Goal: Information Seeking & Learning: Compare options

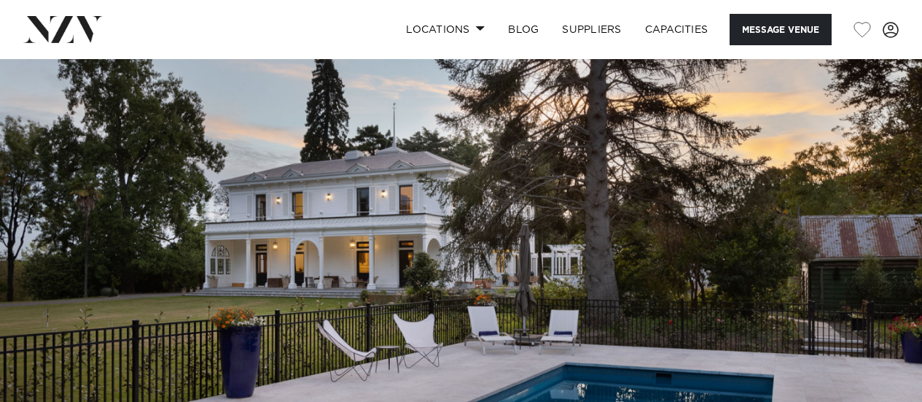
scroll to position [593, 0]
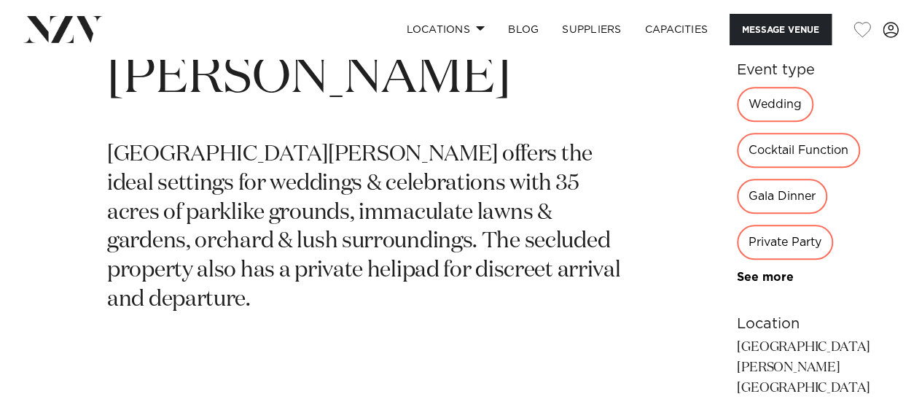
drag, startPoint x: 0, startPoint y: 0, endPoint x: 52, endPoint y: 34, distance: 62.7
click at [52, 34] on img at bounding box center [62, 29] width 79 height 26
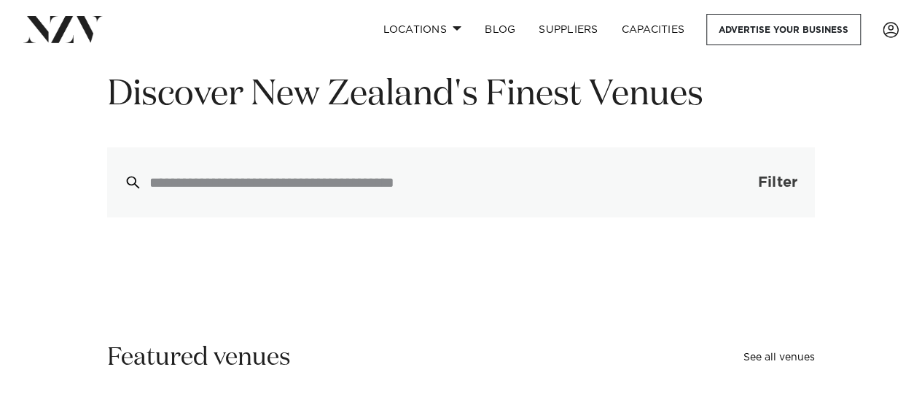
click at [730, 177] on span "button" at bounding box center [736, 182] width 15 height 15
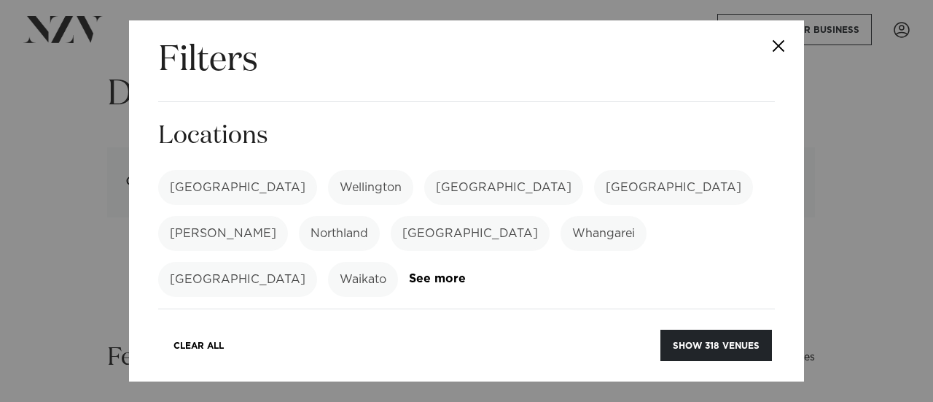
click at [207, 171] on label "[GEOGRAPHIC_DATA]" at bounding box center [237, 187] width 159 height 35
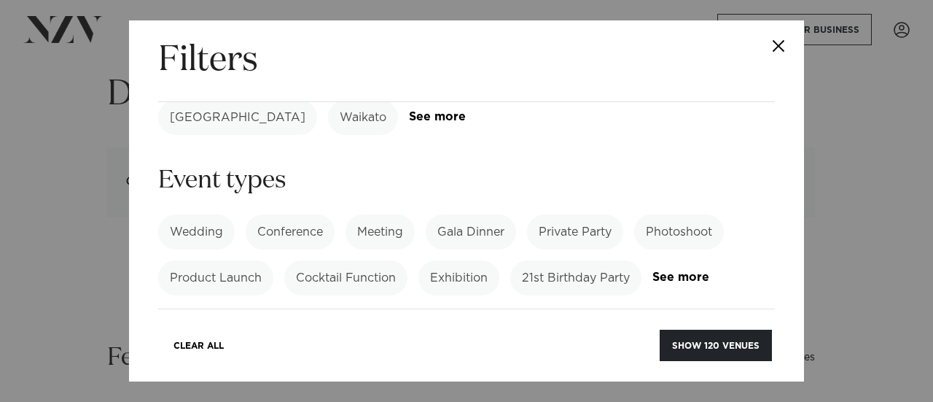
scroll to position [195, 0]
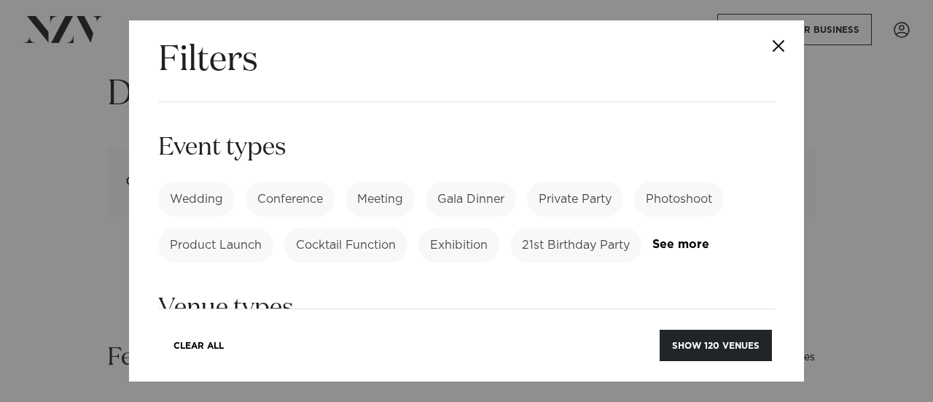
click at [207, 181] on label "Wedding" at bounding box center [196, 198] width 77 height 35
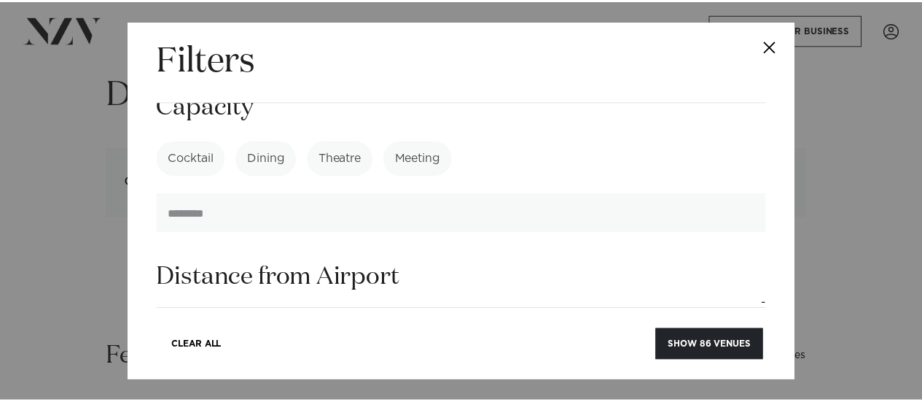
scroll to position [773, 0]
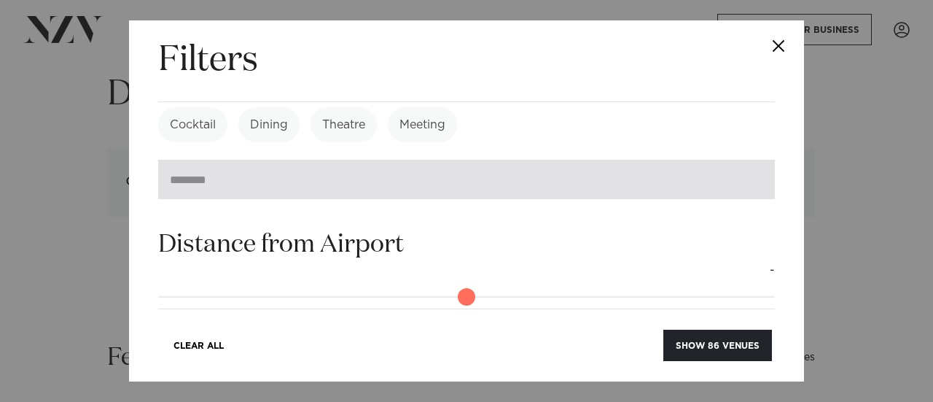
click at [239, 166] on input "number" at bounding box center [466, 179] width 617 height 39
type input "***"
click button "Show 0 venues" at bounding box center [719, 344] width 103 height 31
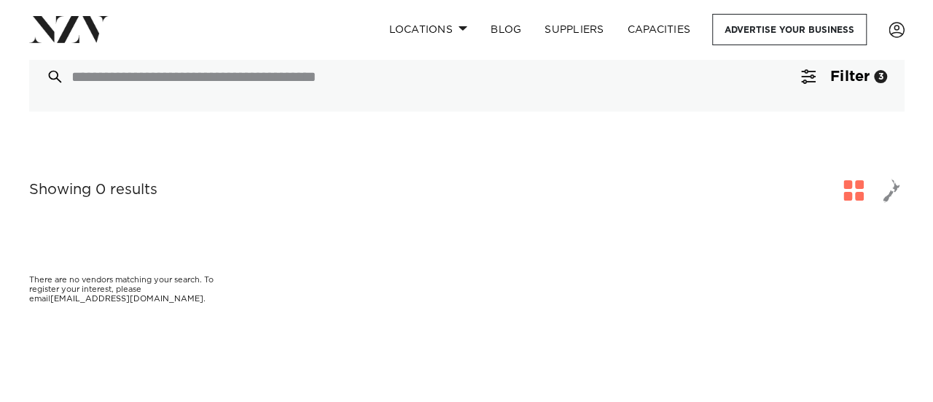
scroll to position [46, 0]
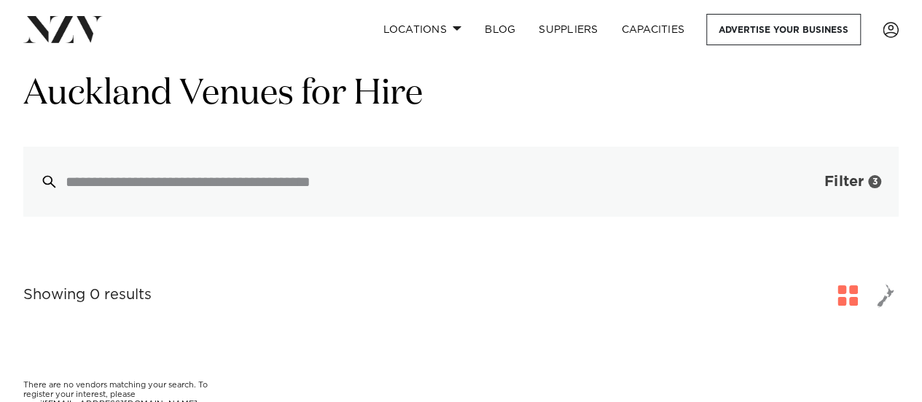
click at [858, 184] on span "Filter" at bounding box center [843, 181] width 39 height 15
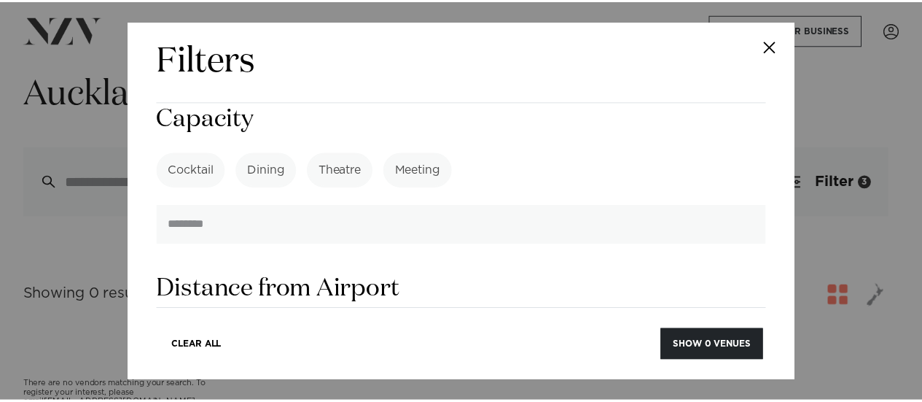
scroll to position [1256, 0]
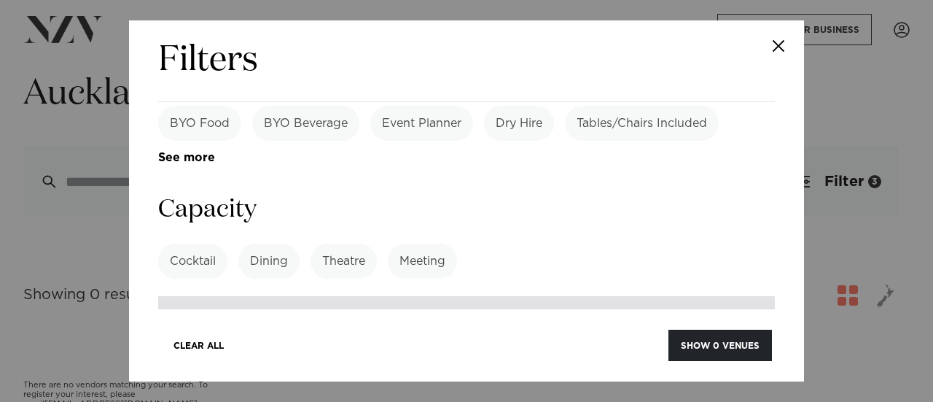
click at [179, 296] on input "***" at bounding box center [466, 315] width 617 height 39
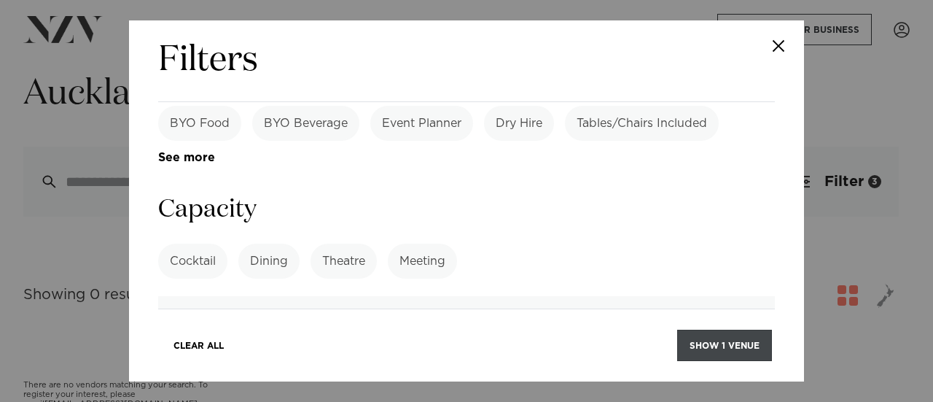
type input "***"
click at [703, 338] on button "Show 1 venue" at bounding box center [724, 344] width 95 height 31
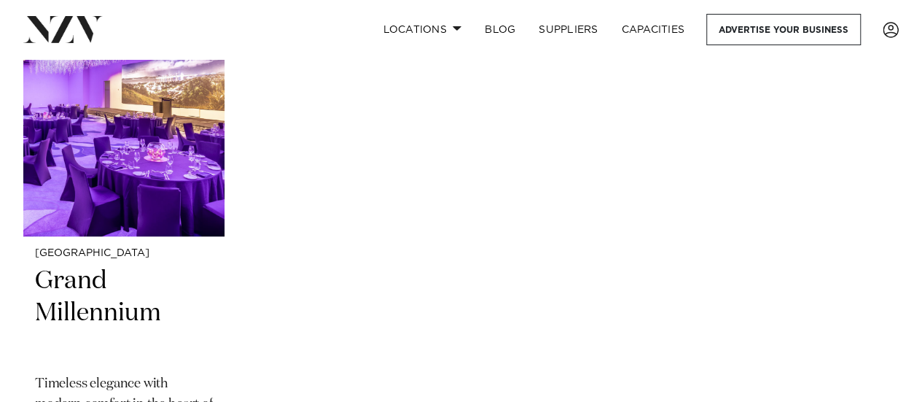
scroll to position [437, 0]
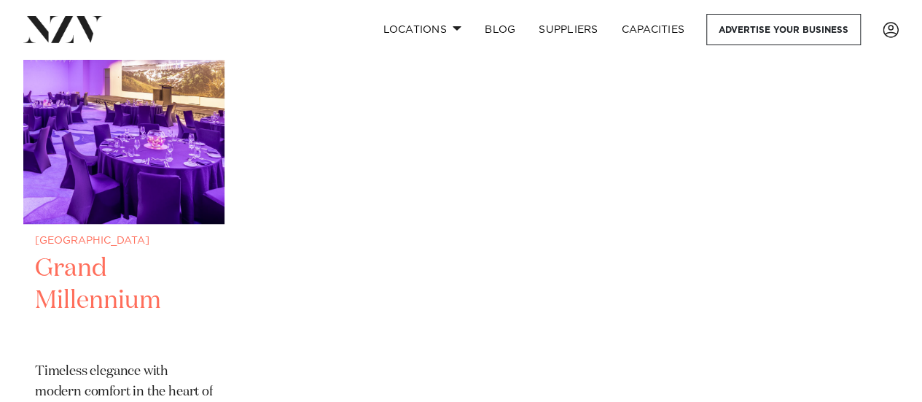
click at [108, 164] on img at bounding box center [123, 88] width 201 height 270
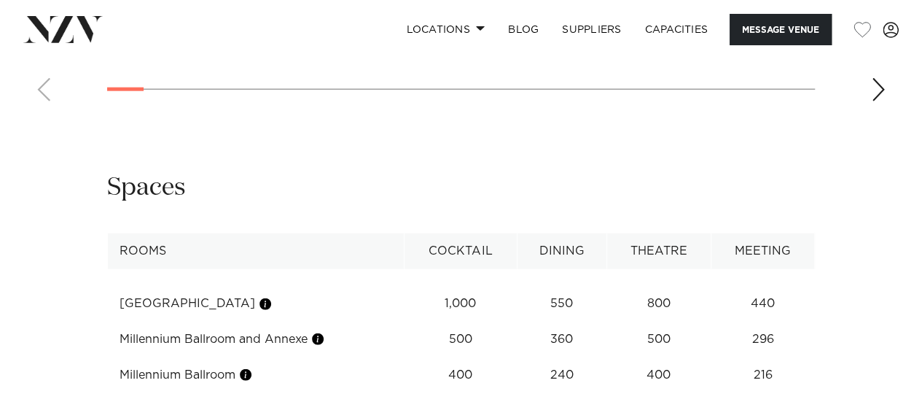
scroll to position [1420, 0]
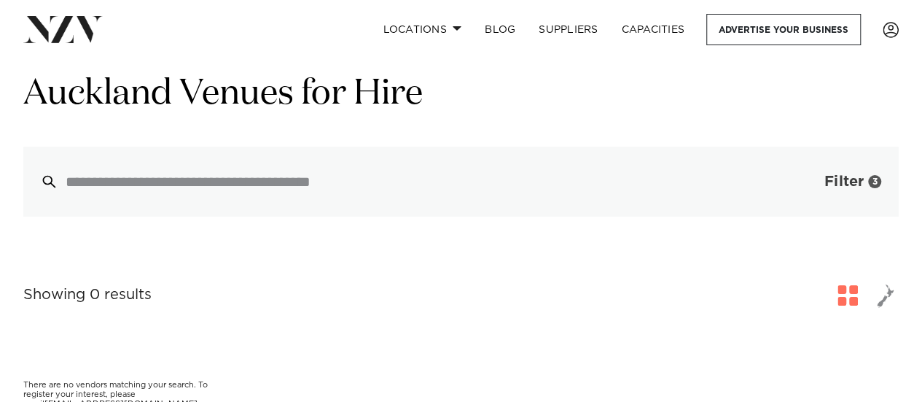
click at [841, 187] on span "Filter" at bounding box center [843, 181] width 39 height 15
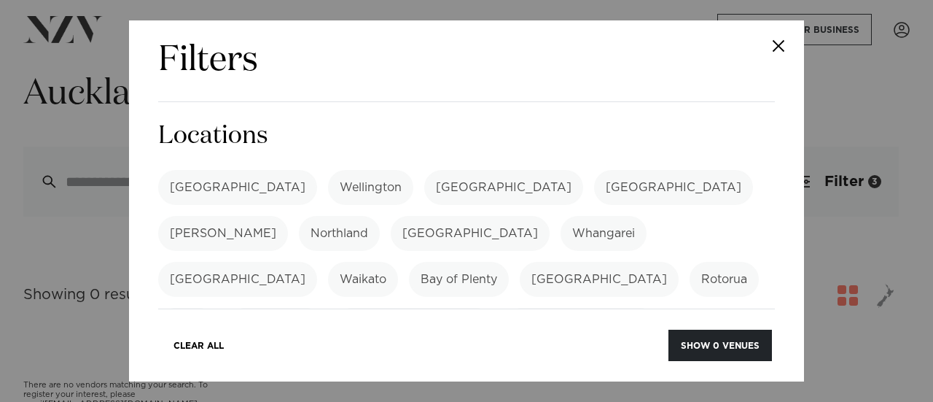
click at [206, 177] on label "[GEOGRAPHIC_DATA]" at bounding box center [237, 187] width 159 height 35
click at [719, 342] on button "Show 5 venues" at bounding box center [720, 344] width 103 height 31
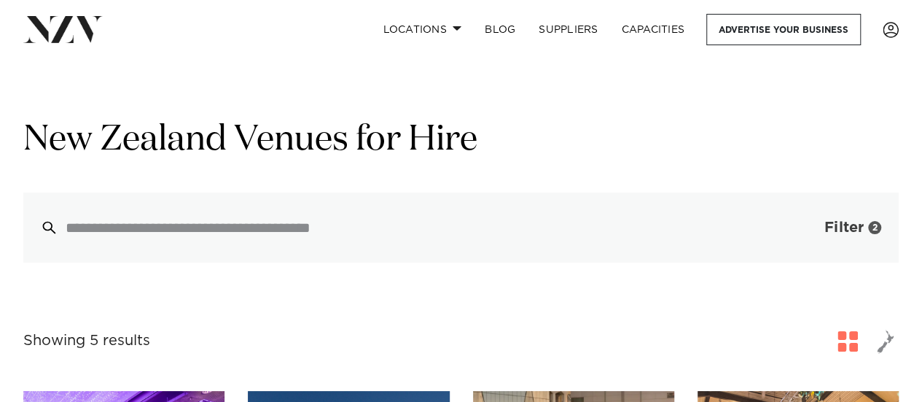
click at [818, 241] on button "Filter 2" at bounding box center [838, 227] width 121 height 70
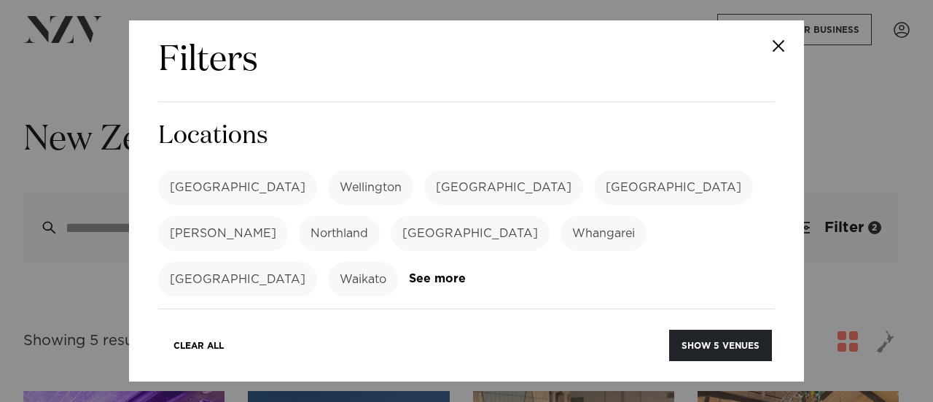
click at [188, 199] on label "[GEOGRAPHIC_DATA]" at bounding box center [237, 187] width 159 height 35
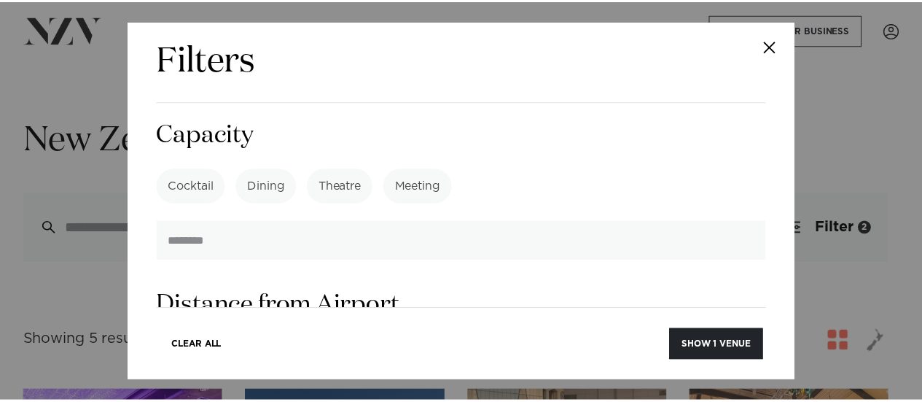
scroll to position [870, 0]
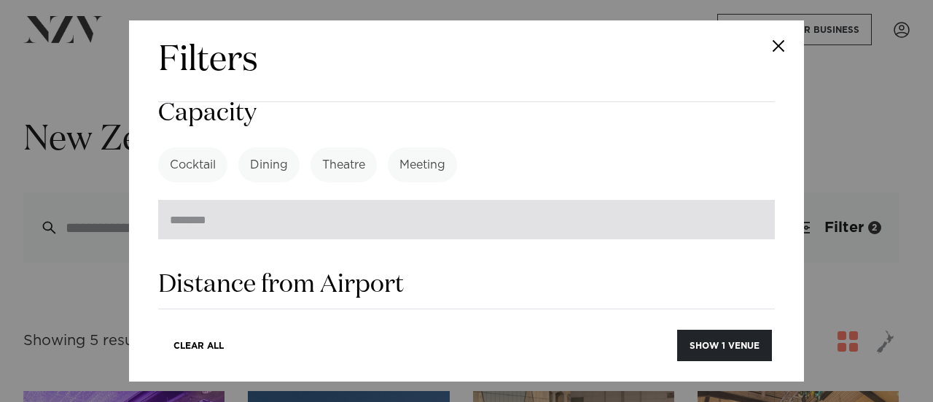
click at [177, 200] on input "***" at bounding box center [466, 219] width 617 height 39
type input "***"
click button "Show 86 venues" at bounding box center [717, 344] width 109 height 31
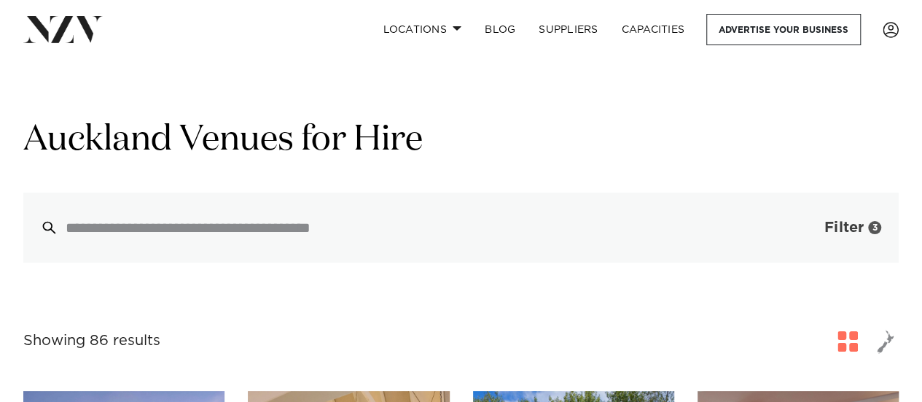
click at [826, 231] on span "Filter" at bounding box center [843, 227] width 39 height 15
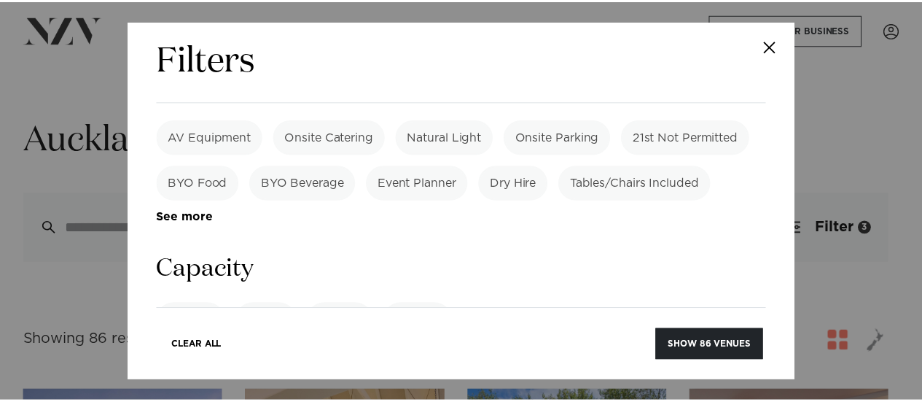
scroll to position [1203, 0]
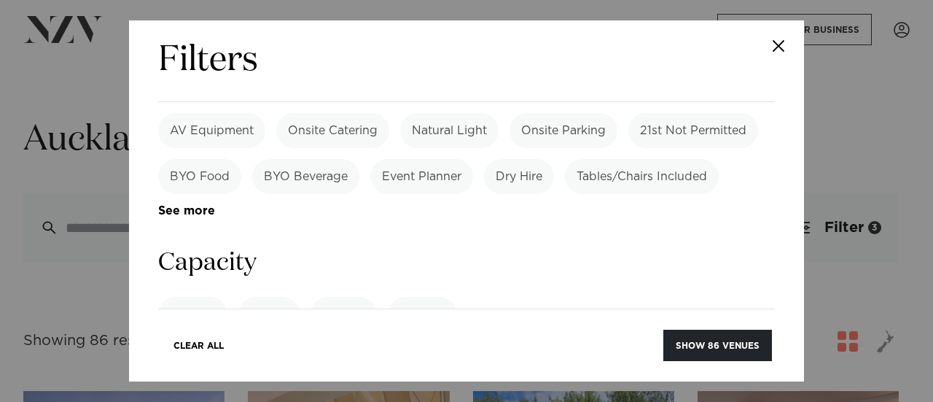
click at [169, 349] on input "**" at bounding box center [466, 368] width 617 height 39
type input "***"
click at [694, 348] on button "Show 4 venues" at bounding box center [720, 344] width 103 height 31
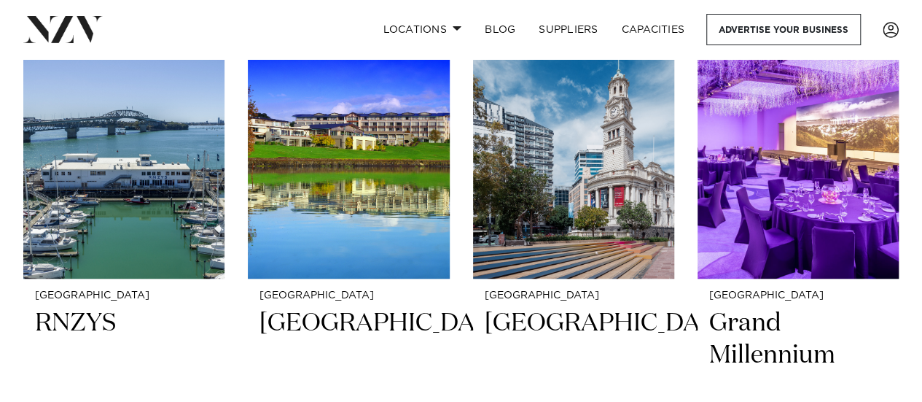
scroll to position [494, 0]
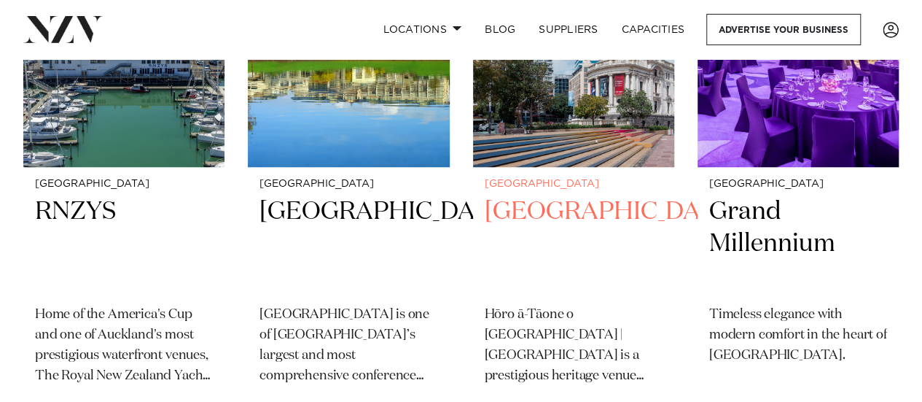
click at [554, 210] on h2 "[GEOGRAPHIC_DATA]" at bounding box center [574, 244] width 178 height 98
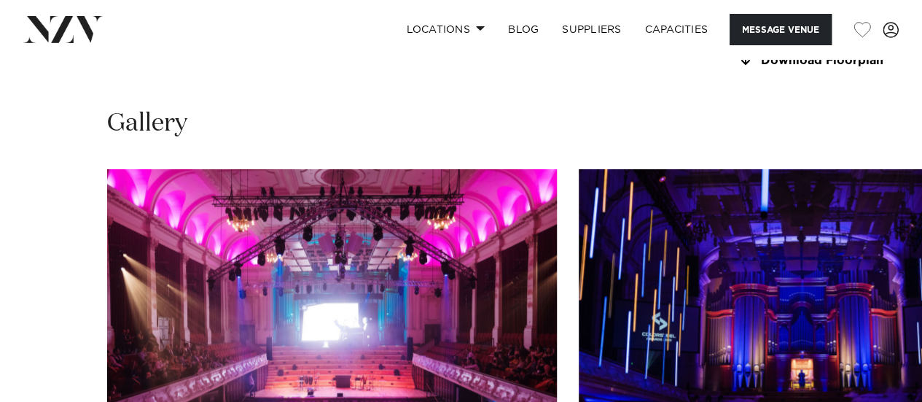
scroll to position [1313, 0]
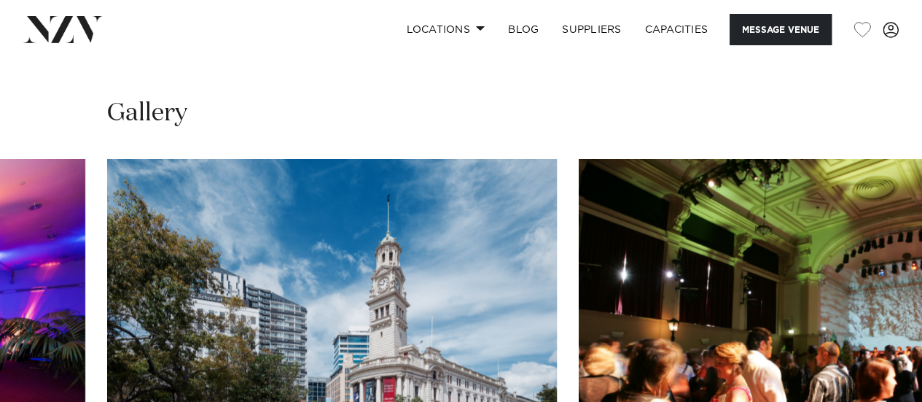
click at [873, 387] on swiper-container at bounding box center [461, 358] width 922 height 400
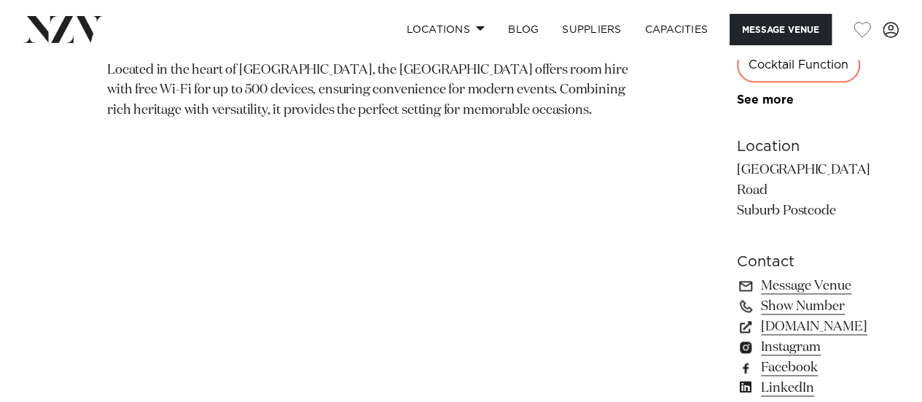
scroll to position [851, 0]
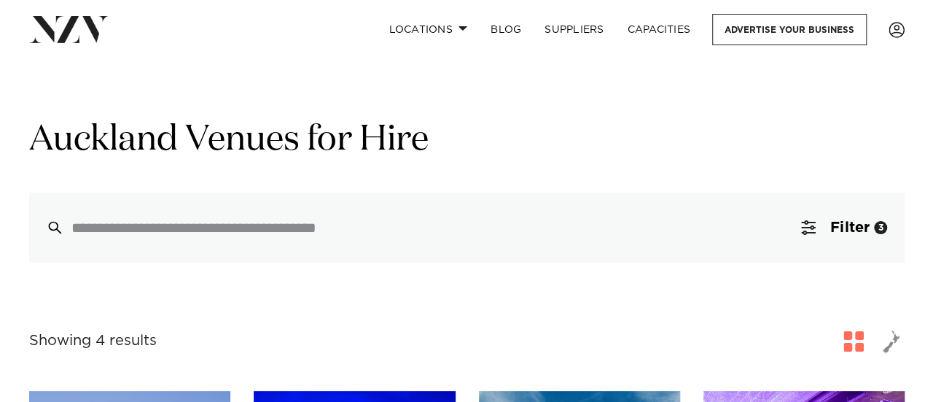
scroll to position [24, 0]
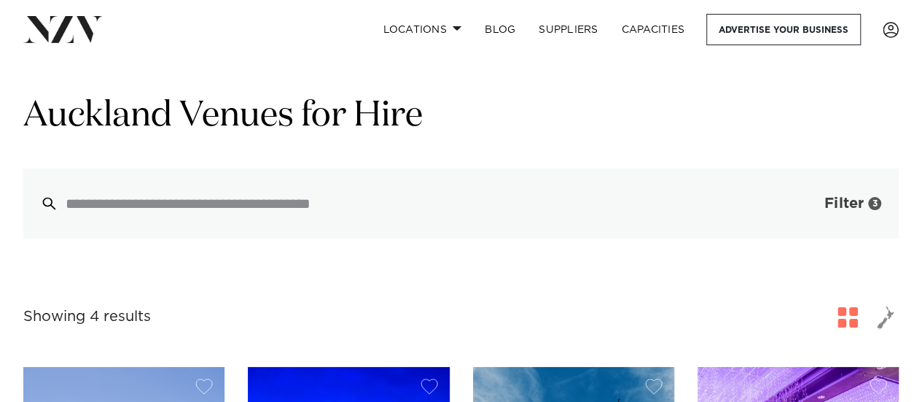
click at [813, 196] on button "Filter 3" at bounding box center [838, 203] width 121 height 70
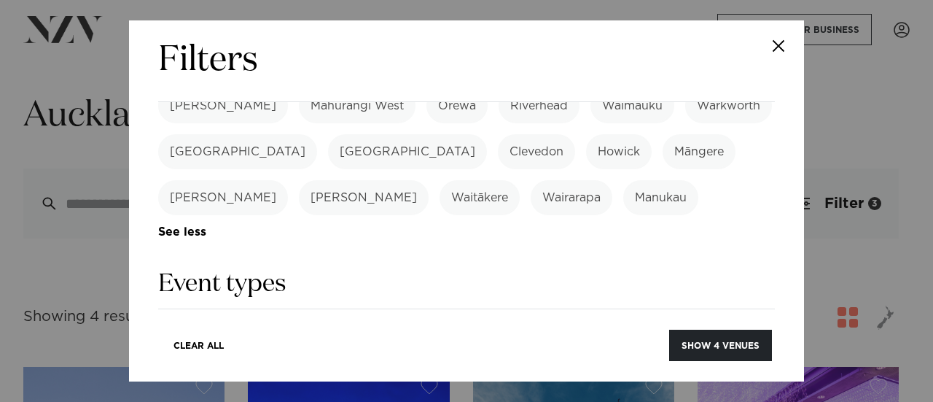
scroll to position [542, 0]
click at [210, 316] on label "Wedding" at bounding box center [196, 333] width 77 height 35
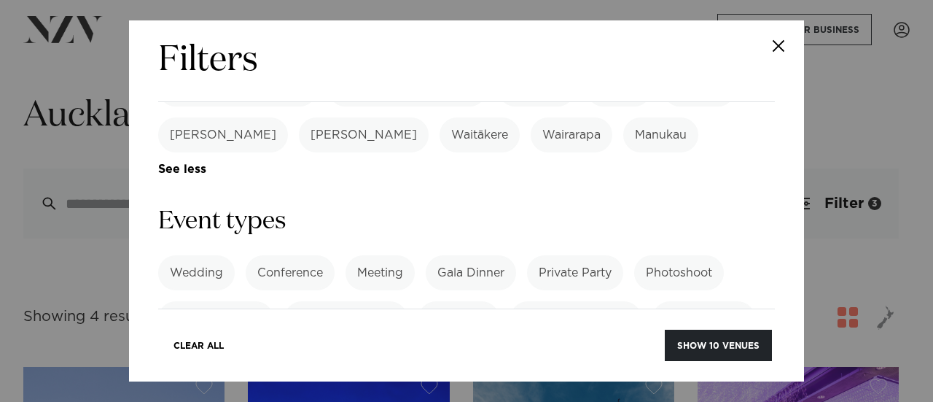
scroll to position [614, 0]
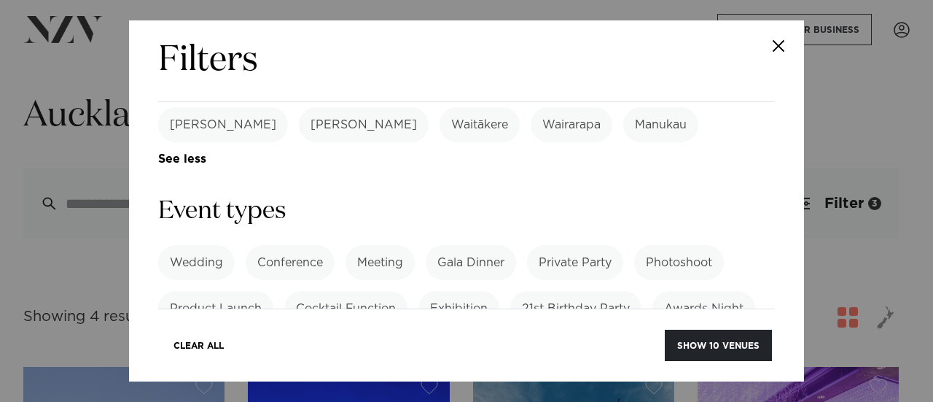
click at [325, 337] on label "School Ball" at bounding box center [294, 354] width 87 height 35
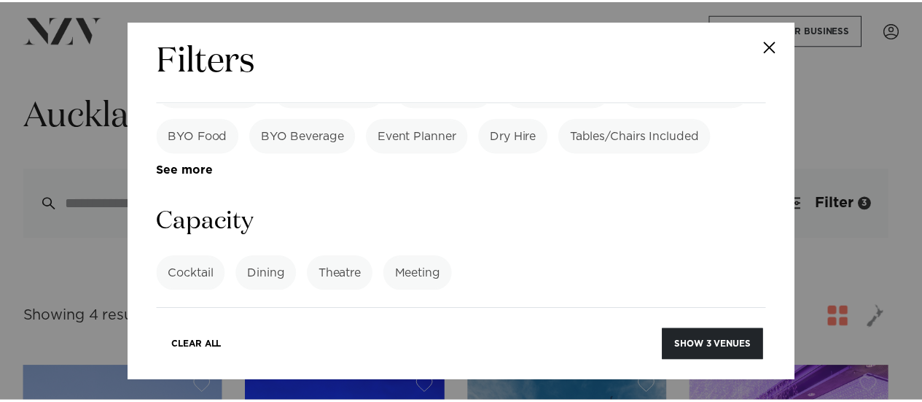
scroll to position [1246, 0]
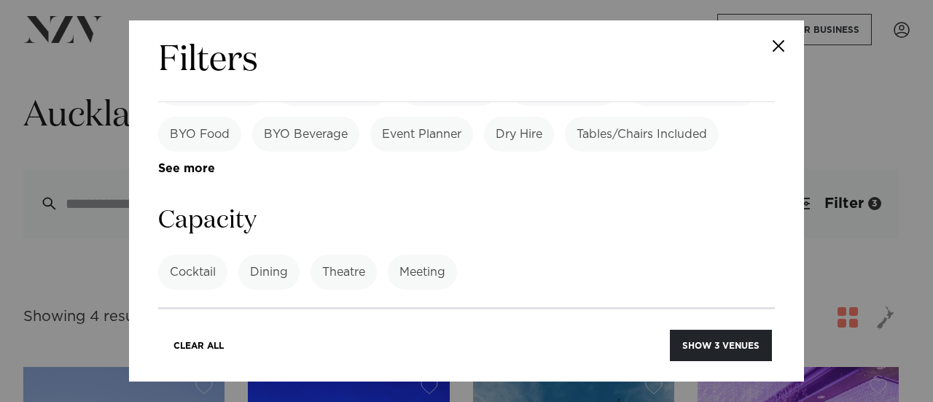
click at [178, 307] on input "***" at bounding box center [466, 326] width 617 height 39
type input "***"
click at [689, 356] on button "Show 1 venue" at bounding box center [724, 344] width 95 height 31
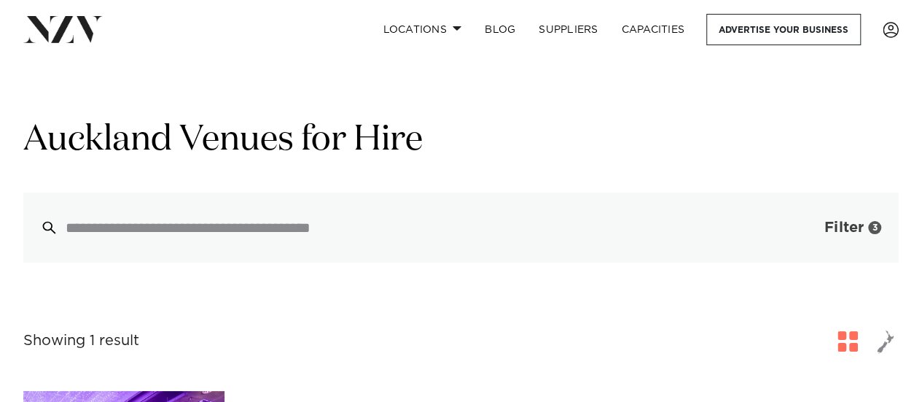
click at [793, 240] on button "Filter 3" at bounding box center [838, 227] width 121 height 70
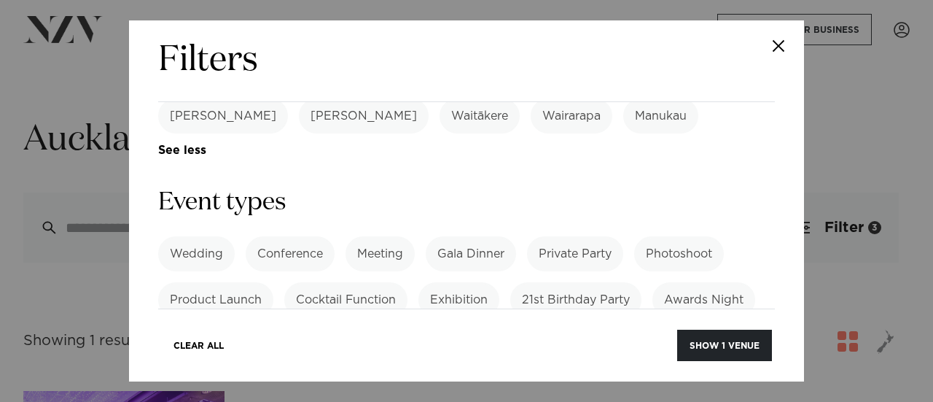
scroll to position [623, 0]
click at [290, 327] on label "School Ball" at bounding box center [294, 344] width 87 height 35
click at [205, 235] on label "Wedding" at bounding box center [196, 252] width 77 height 35
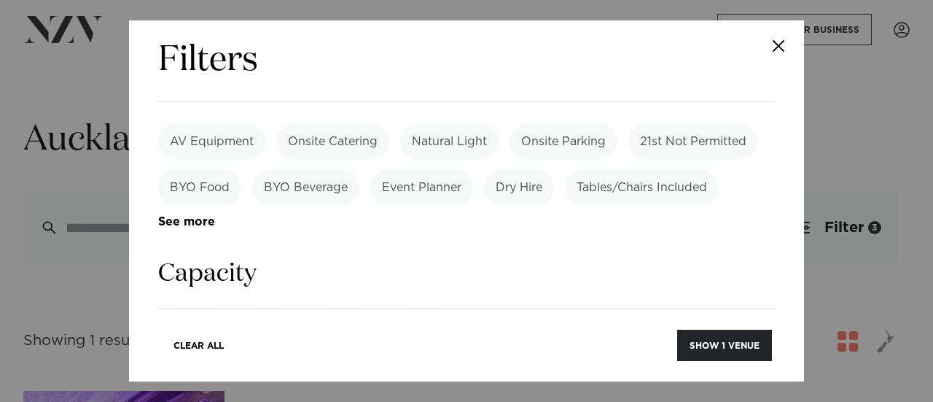
scroll to position [1213, 0]
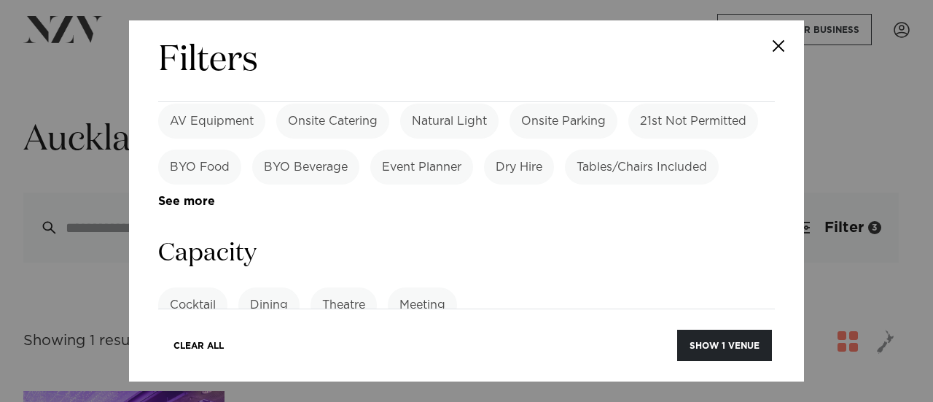
click at [174, 340] on input "***" at bounding box center [466, 359] width 617 height 39
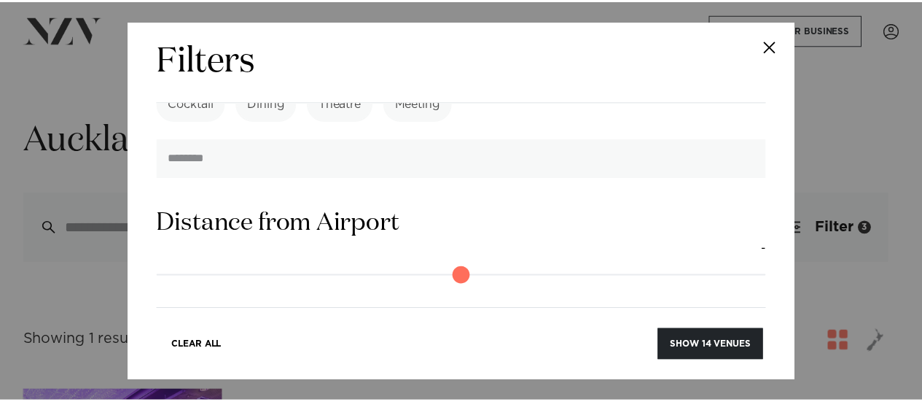
scroll to position [1445, 0]
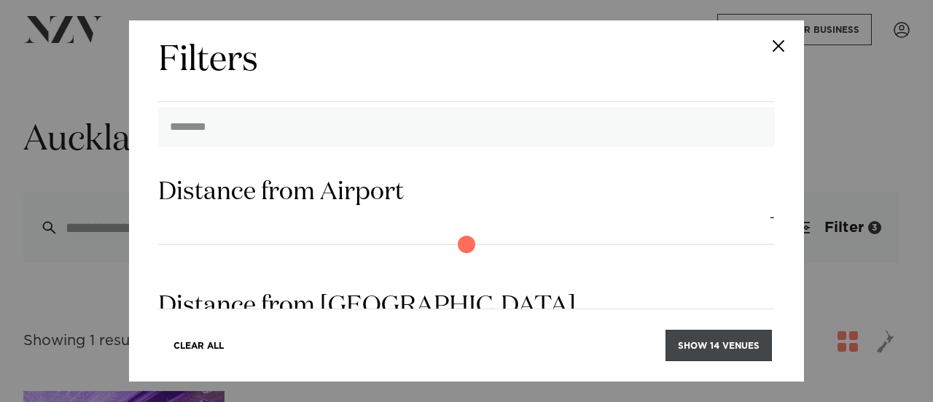
type input "***"
click at [703, 350] on button "Show 14 venues" at bounding box center [718, 344] width 106 height 31
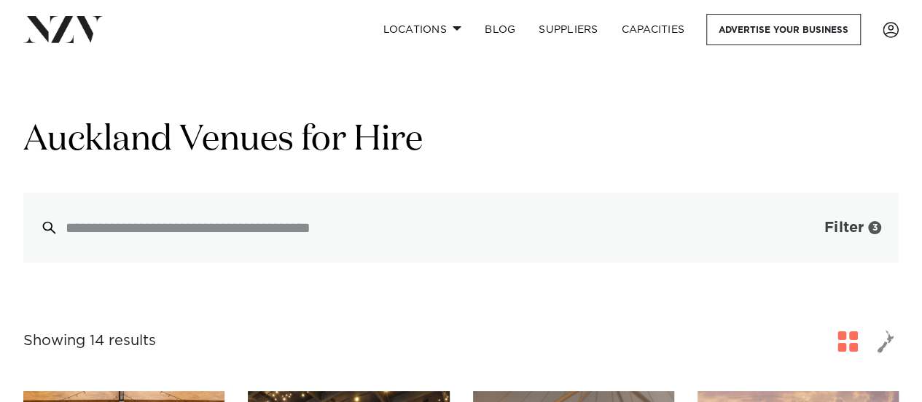
click at [825, 216] on button "Filter 3" at bounding box center [838, 227] width 121 height 70
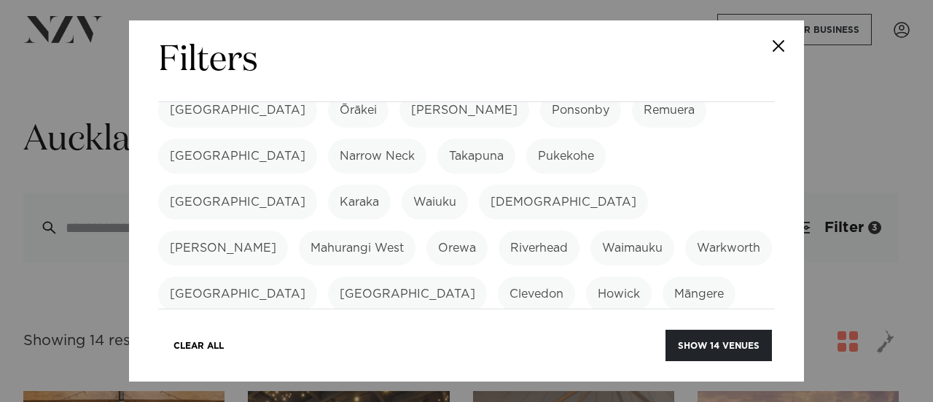
scroll to position [436, 0]
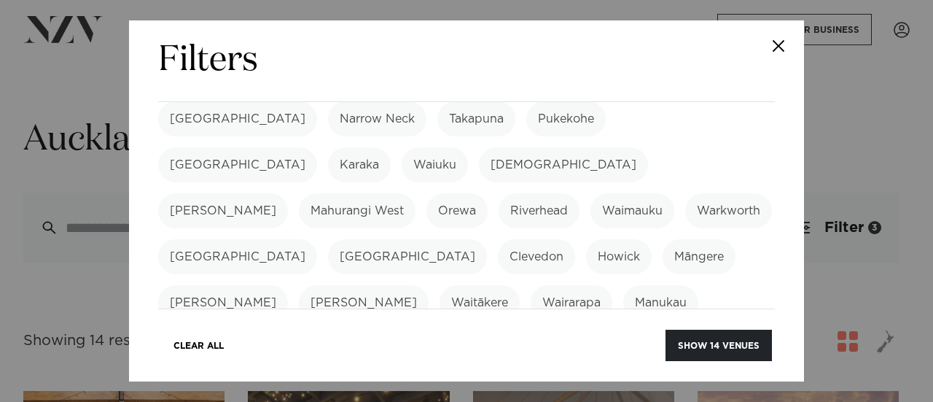
click at [698, 285] on label "Manukau" at bounding box center [660, 302] width 75 height 35
click at [516, 285] on label "Waitākere" at bounding box center [479, 302] width 80 height 35
click at [429, 285] on label "[PERSON_NAME]" at bounding box center [364, 302] width 130 height 35
click at [288, 285] on label "Whitford" at bounding box center [223, 302] width 130 height 35
click at [309, 167] on div "Auckland Wellington Christchurch Queenstown Hamilton Northland Bay of Islands W…" at bounding box center [466, 38] width 617 height 609
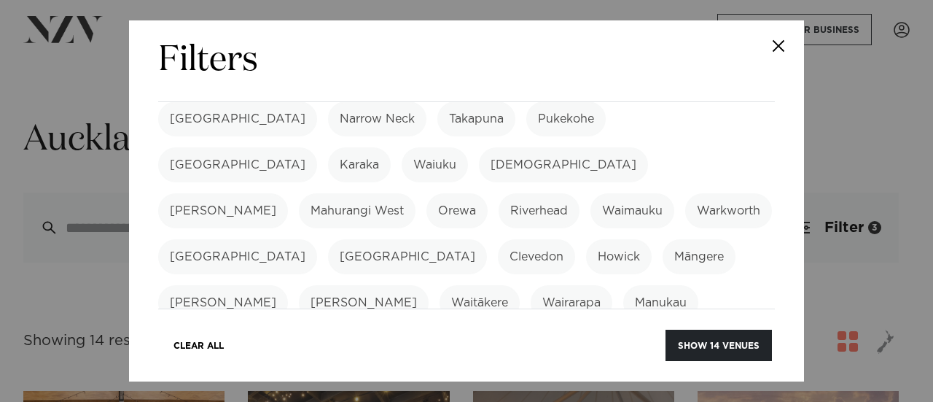
click at [662, 239] on label "Māngere" at bounding box center [698, 256] width 73 height 35
click at [586, 239] on label "Howick" at bounding box center [619, 256] width 66 height 35
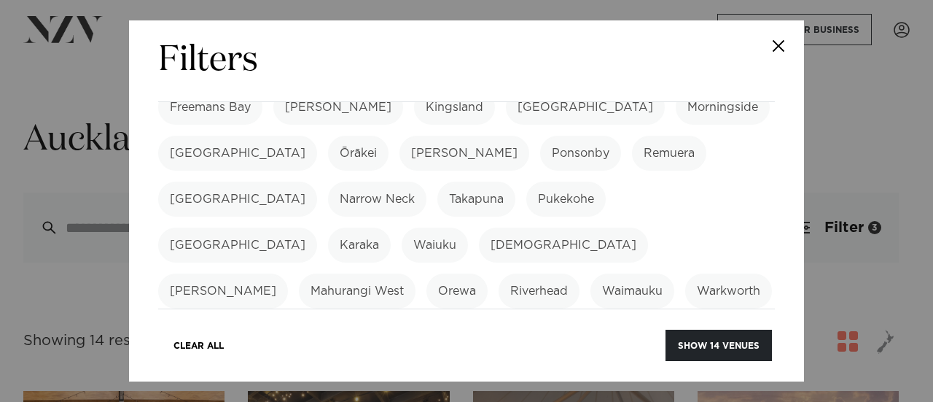
scroll to position [354, 0]
click at [575, 321] on label "Clevedon" at bounding box center [536, 338] width 77 height 35
click at [487, 321] on label "[GEOGRAPHIC_DATA]" at bounding box center [407, 338] width 159 height 35
click at [317, 321] on label "[GEOGRAPHIC_DATA]" at bounding box center [237, 338] width 159 height 35
click at [685, 275] on label "Warkworth" at bounding box center [728, 292] width 87 height 35
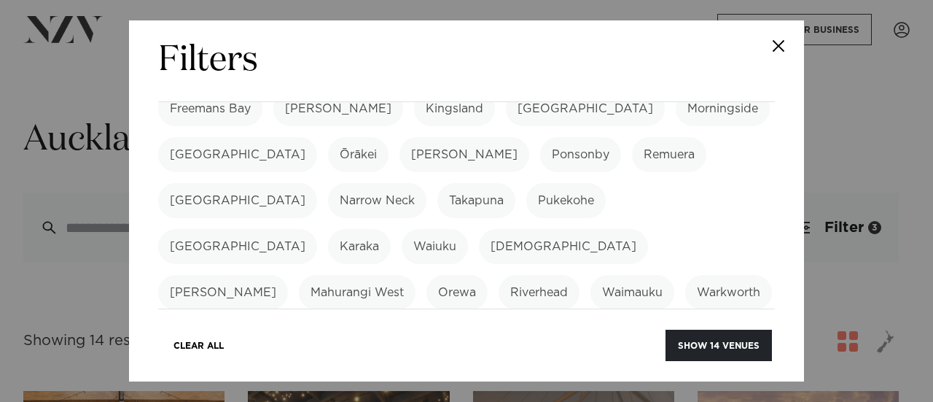
click at [590, 275] on label "Waimauku" at bounding box center [632, 292] width 84 height 35
click at [499, 275] on label "Riverhead" at bounding box center [539, 292] width 81 height 35
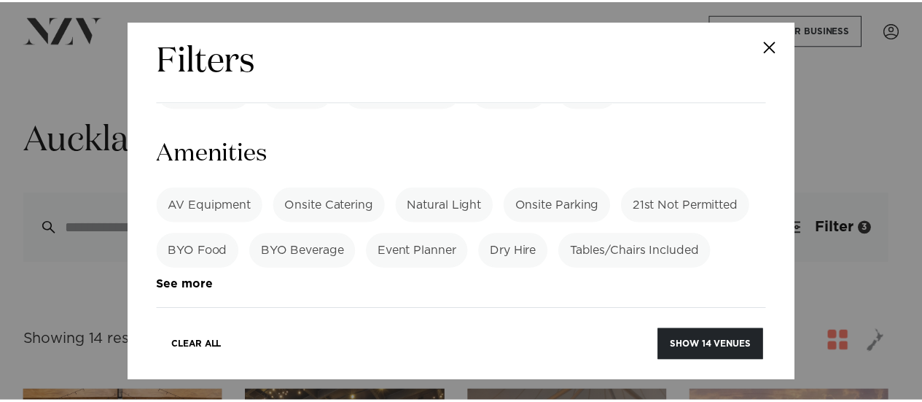
scroll to position [1217, 0]
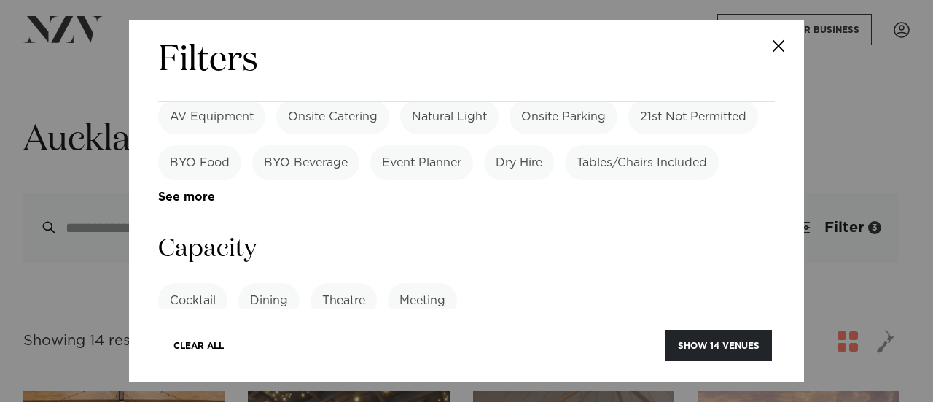
click at [206, 335] on input "***" at bounding box center [466, 354] width 617 height 39
click at [689, 337] on button "Show 86 venues" at bounding box center [717, 344] width 109 height 31
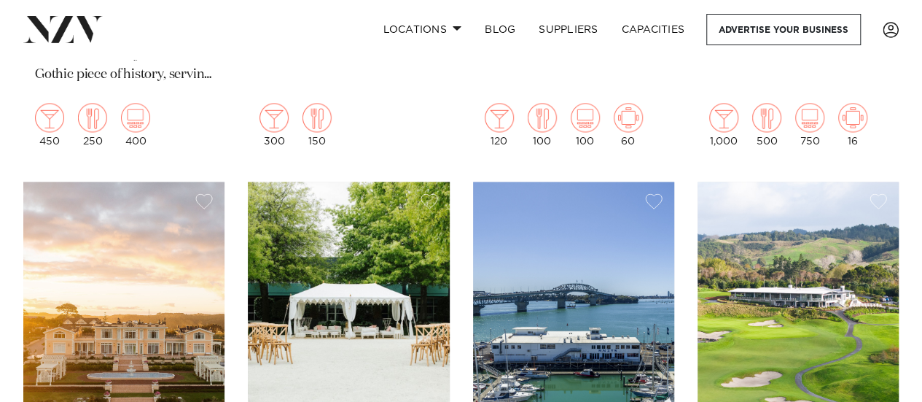
scroll to position [1104, 0]
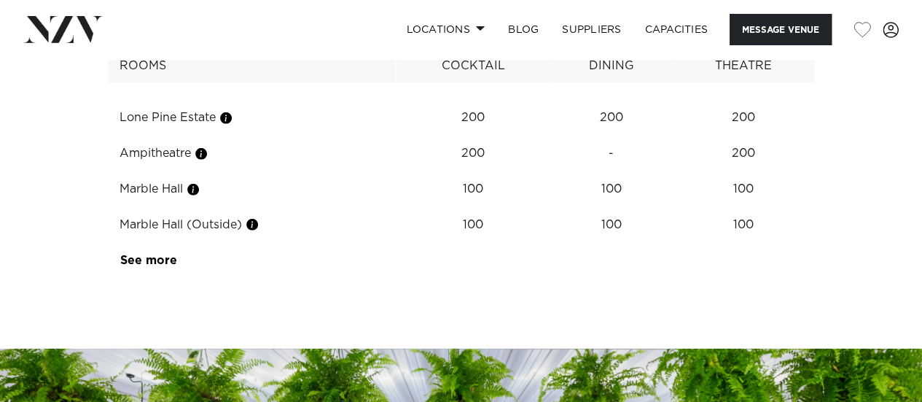
scroll to position [2065, 0]
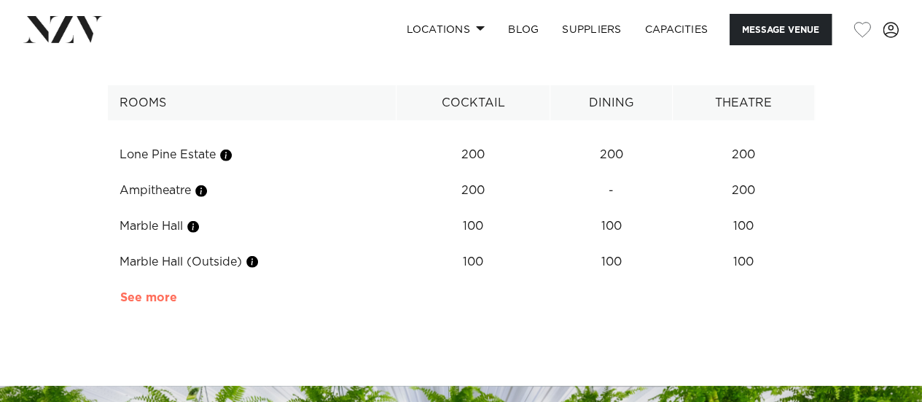
click at [147, 302] on link "See more" at bounding box center [177, 298] width 114 height 12
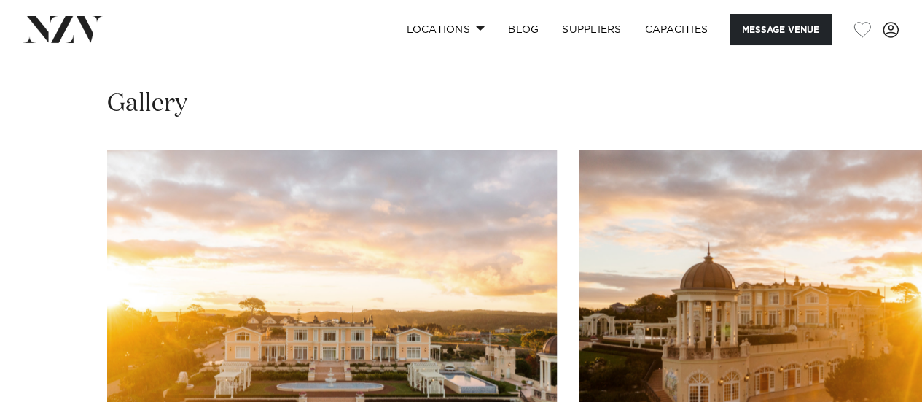
scroll to position [1459, 0]
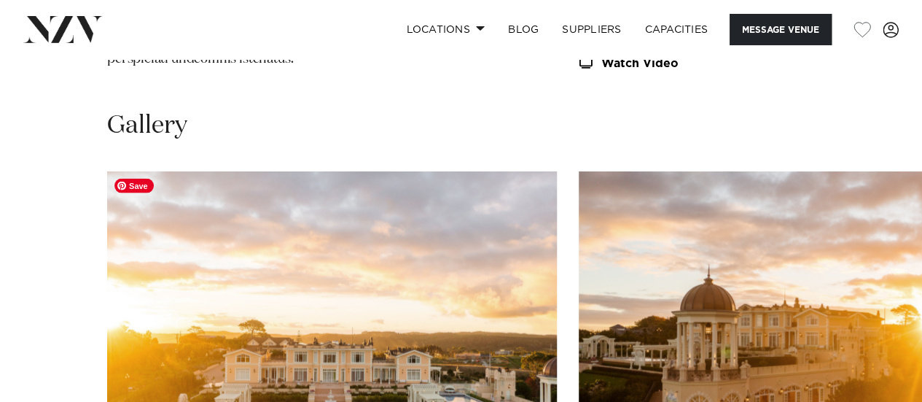
click at [286, 284] on img "1 / 30" at bounding box center [332, 336] width 450 height 330
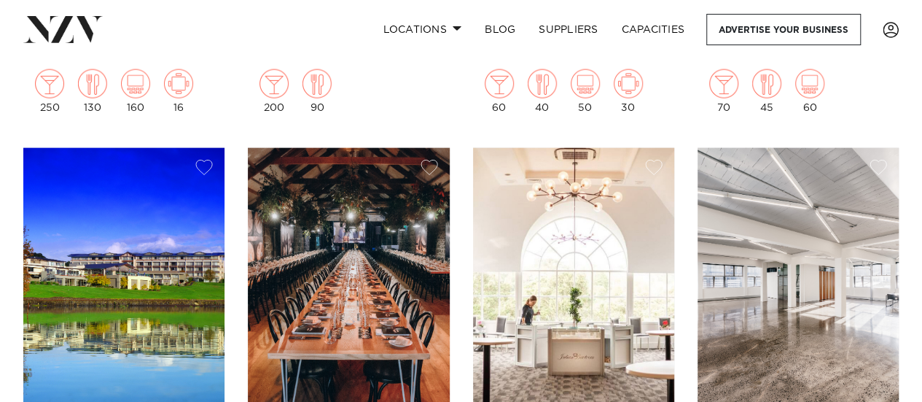
scroll to position [9923, 0]
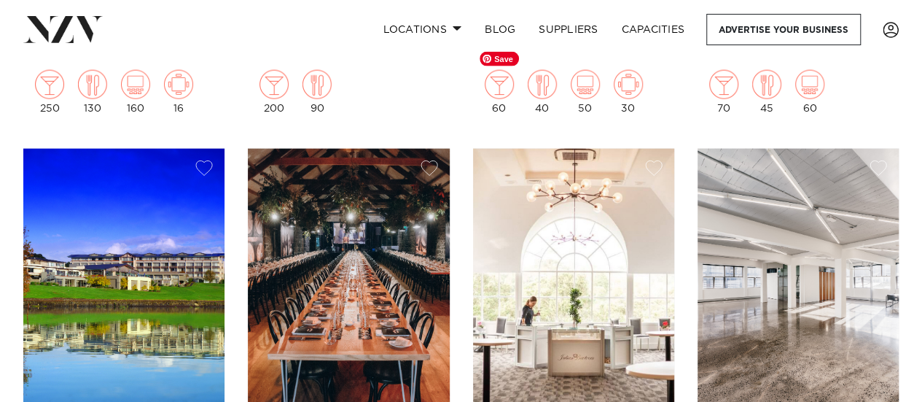
click at [521, 205] on img at bounding box center [573, 284] width 201 height 270
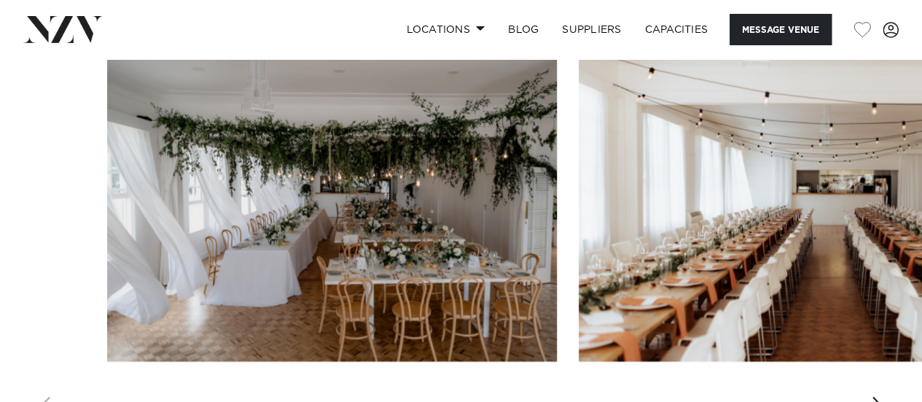
scroll to position [1410, 0]
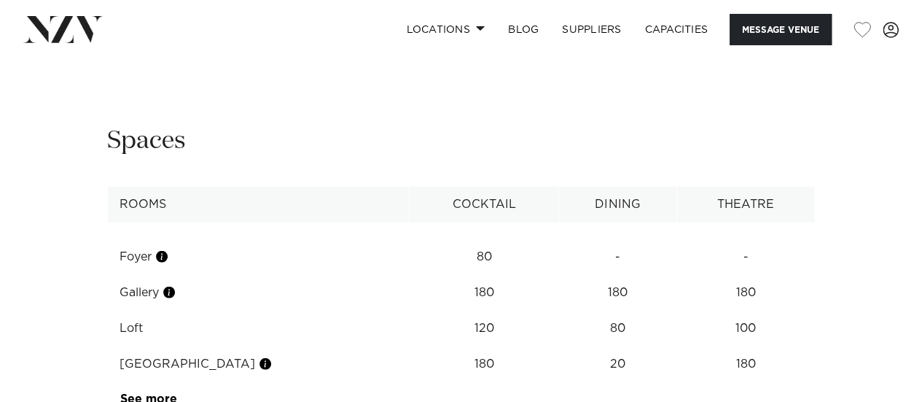
scroll to position [1890, 0]
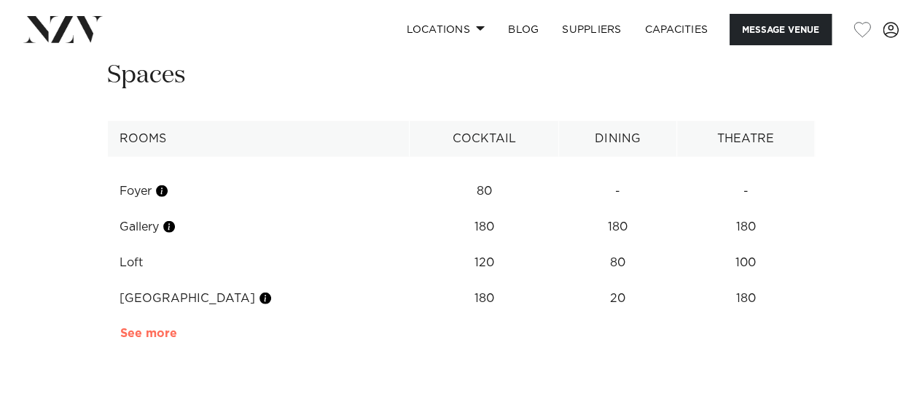
click at [149, 327] on link "See more" at bounding box center [177, 333] width 114 height 12
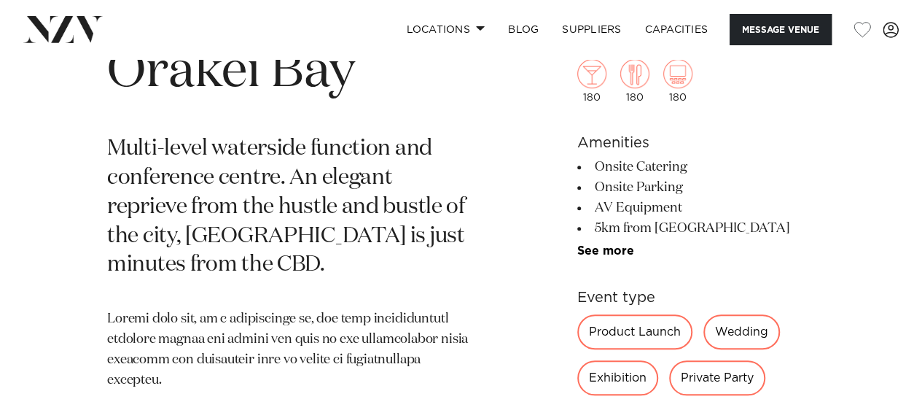
scroll to position [458, 0]
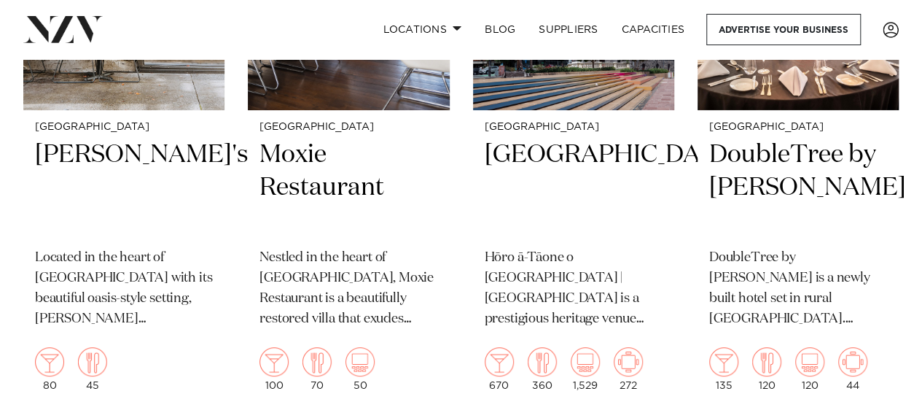
scroll to position [8475, 0]
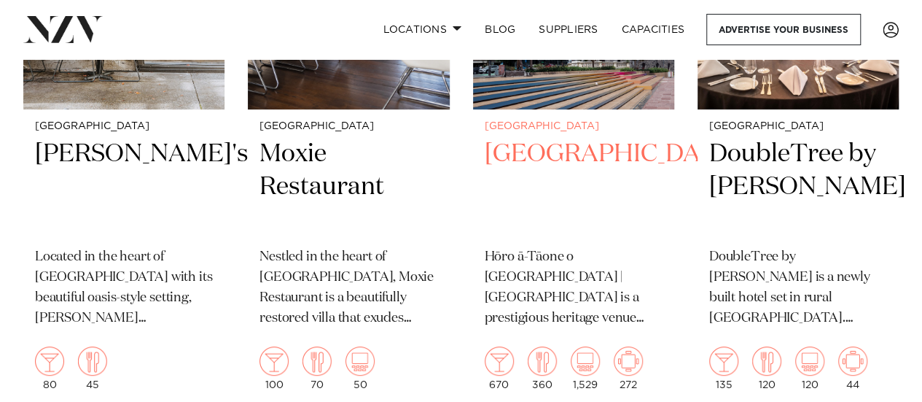
click at [538, 247] on p "Hōro ā-Tāone o Tāmaki Makaurau | Auckland Town Hall is a prestigious heritage v…" at bounding box center [574, 288] width 178 height 82
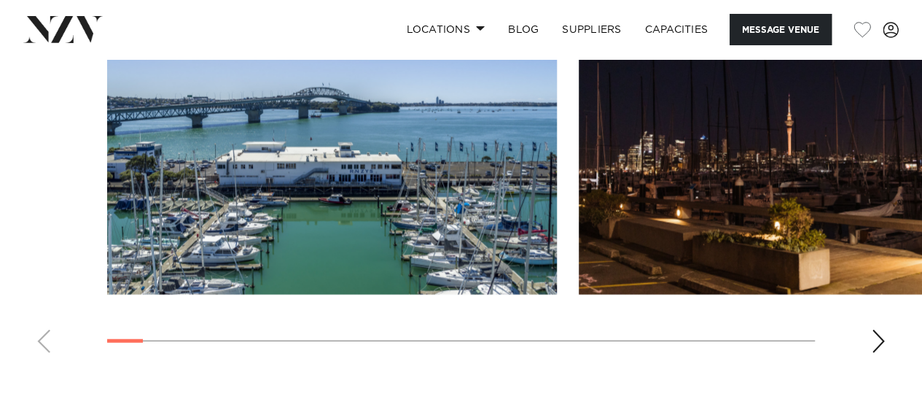
scroll to position [1568, 0]
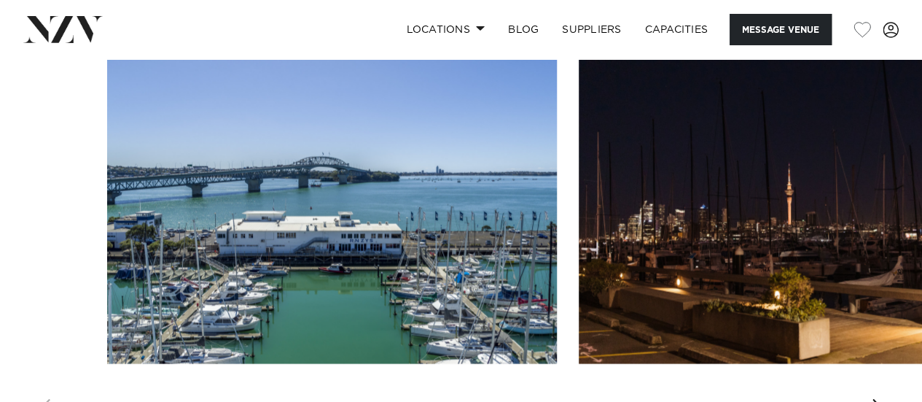
click at [882, 399] on div "Next slide" at bounding box center [878, 410] width 15 height 23
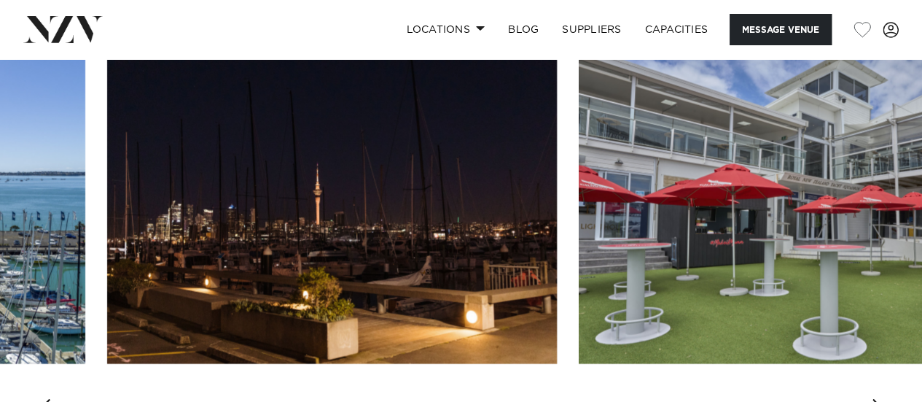
click at [882, 399] on div "Next slide" at bounding box center [878, 410] width 15 height 23
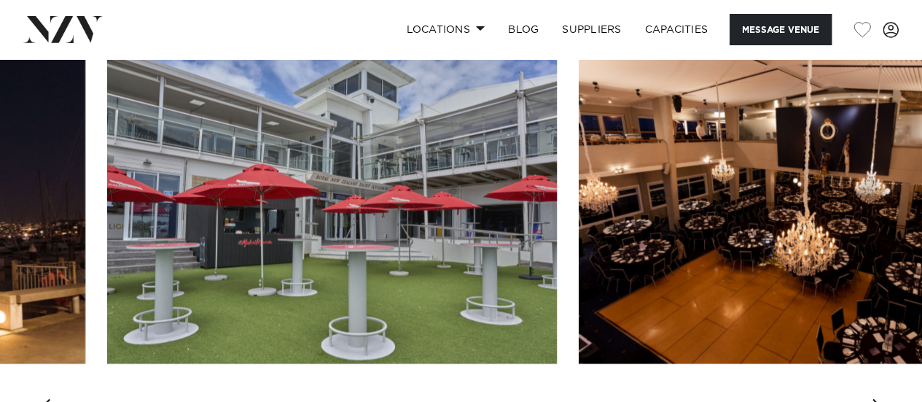
click at [882, 399] on div "Next slide" at bounding box center [878, 410] width 15 height 23
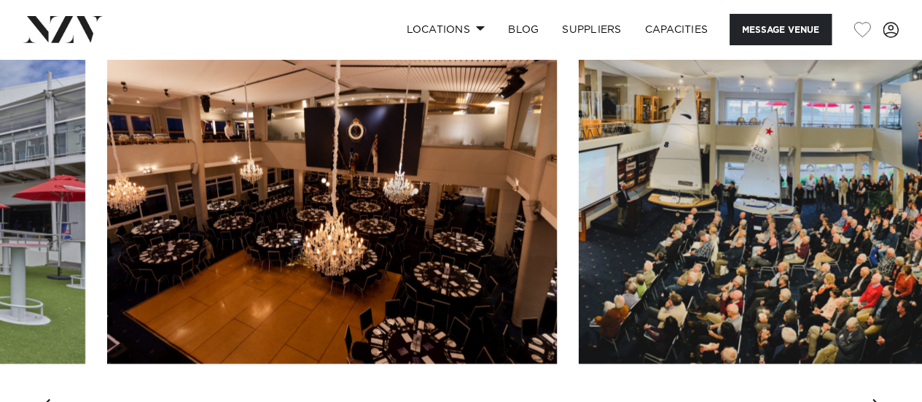
click at [882, 399] on div "Next slide" at bounding box center [878, 410] width 15 height 23
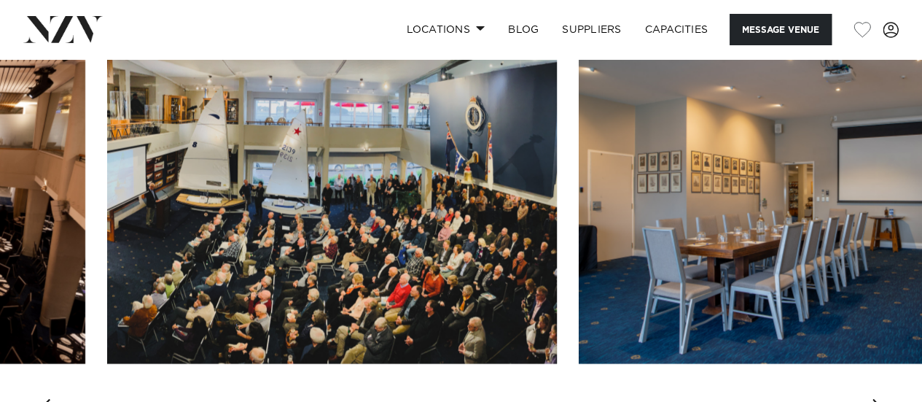
click at [882, 399] on div "Next slide" at bounding box center [878, 410] width 15 height 23
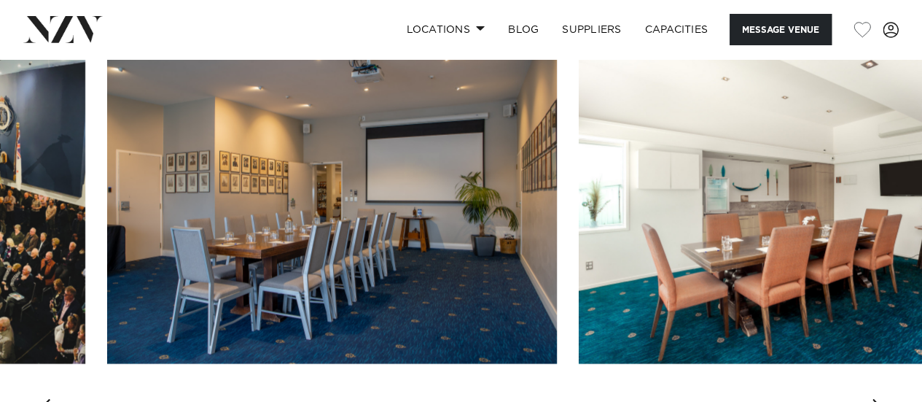
click at [882, 399] on div "Next slide" at bounding box center [878, 410] width 15 height 23
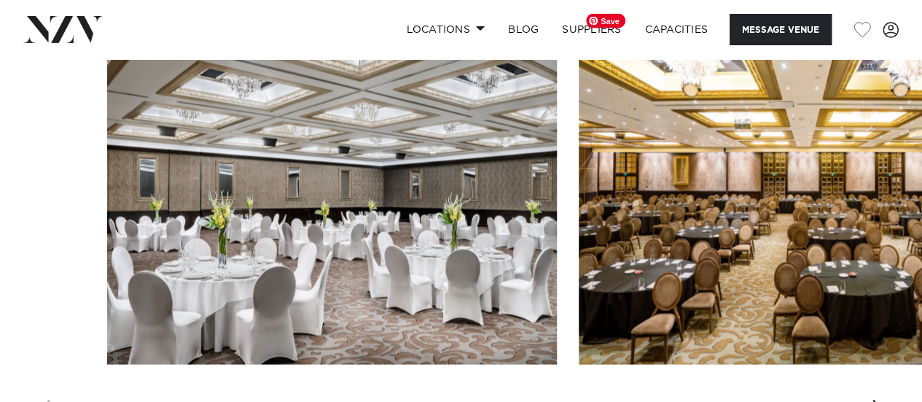
scroll to position [1450, 0]
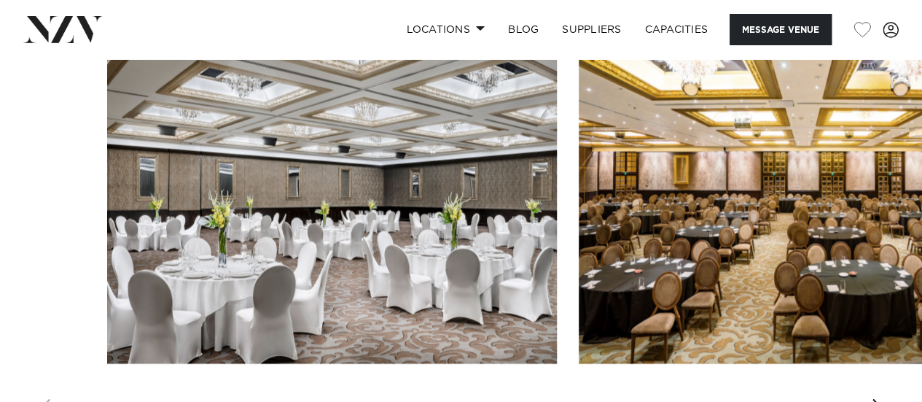
click at [877, 399] on div "Next slide" at bounding box center [878, 410] width 15 height 23
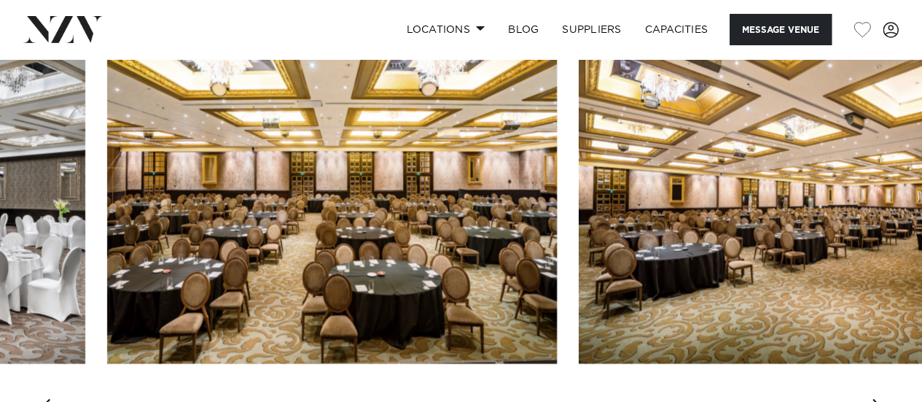
click at [877, 399] on div "Next slide" at bounding box center [878, 410] width 15 height 23
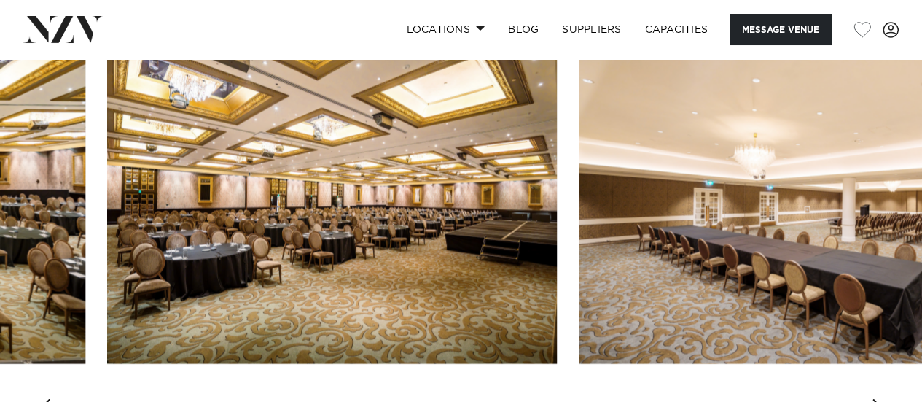
click at [877, 399] on div "Next slide" at bounding box center [878, 410] width 15 height 23
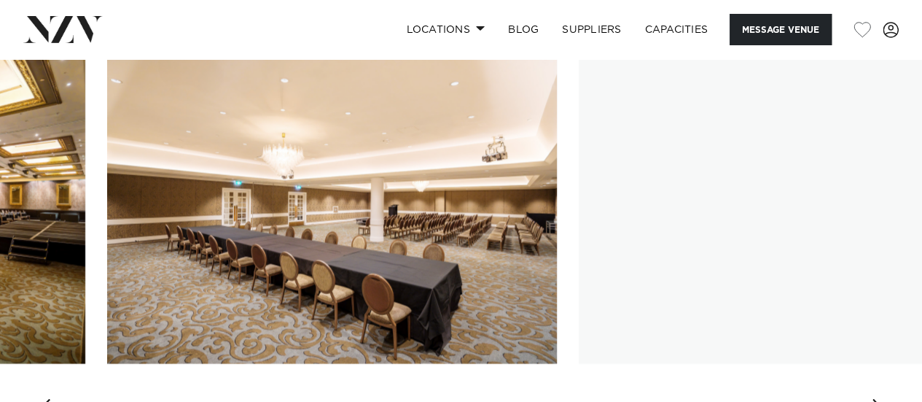
click at [877, 399] on div "Next slide" at bounding box center [878, 410] width 15 height 23
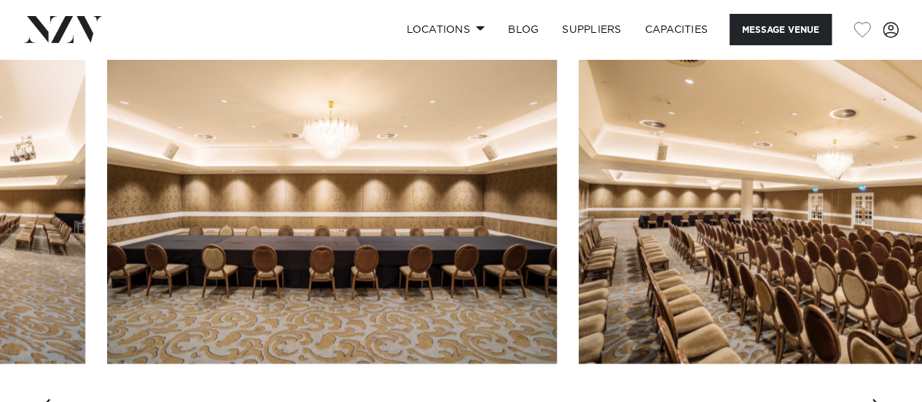
click at [877, 399] on div "Next slide" at bounding box center [878, 410] width 15 height 23
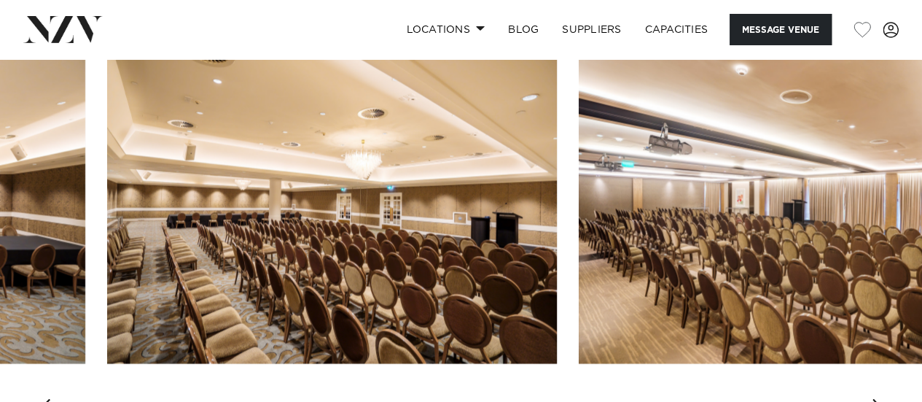
click at [877, 399] on div "Next slide" at bounding box center [878, 410] width 15 height 23
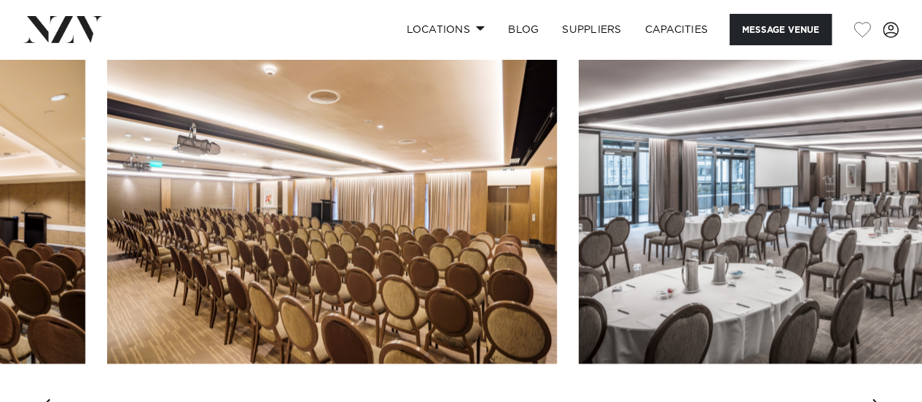
click at [877, 399] on div "Next slide" at bounding box center [878, 410] width 15 height 23
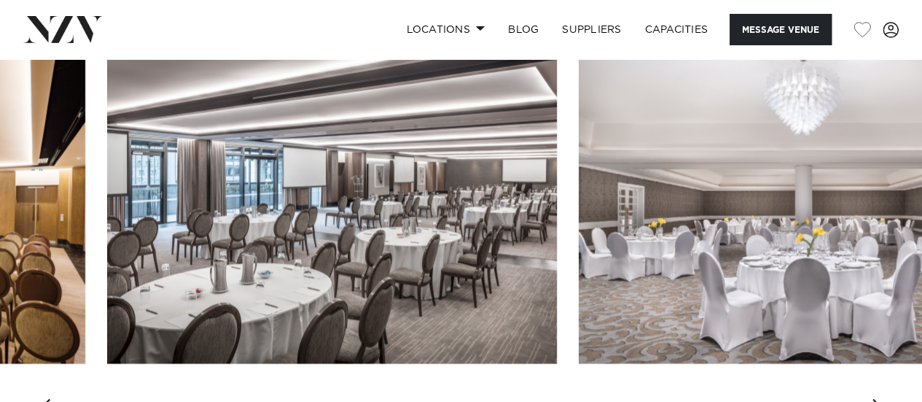
click at [877, 399] on div "Next slide" at bounding box center [878, 410] width 15 height 23
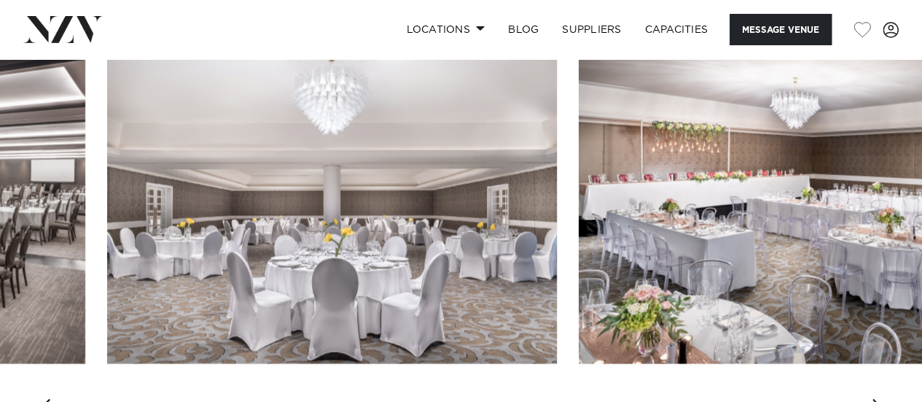
click at [877, 399] on div "Next slide" at bounding box center [878, 410] width 15 height 23
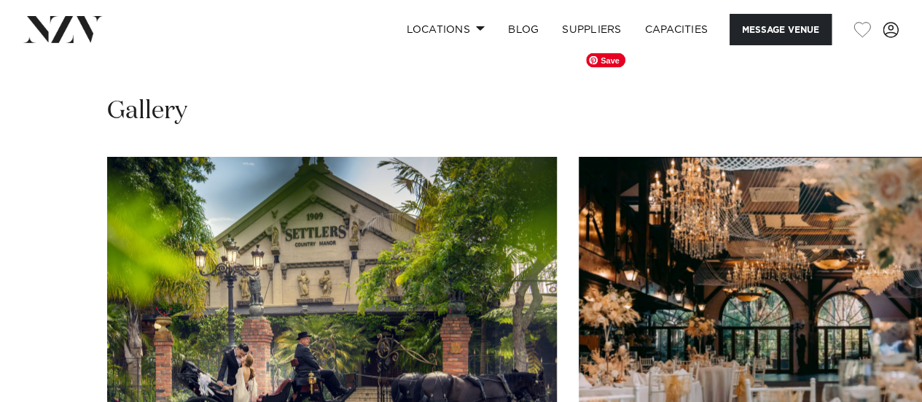
scroll to position [1450, 0]
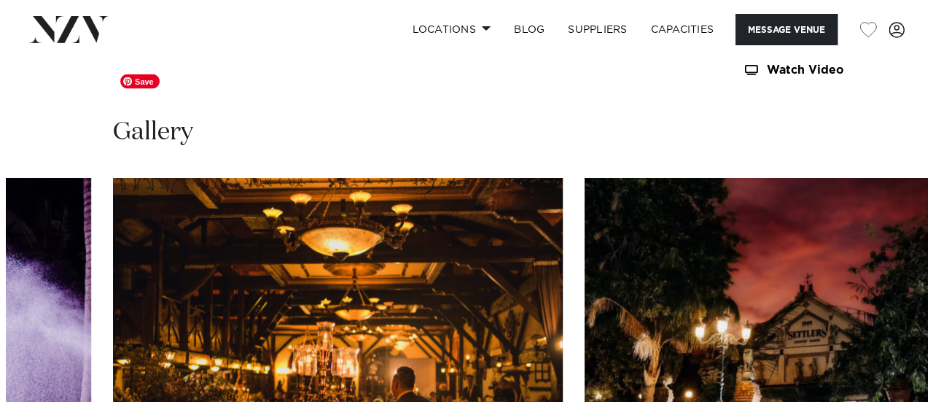
scroll to position [1423, 0]
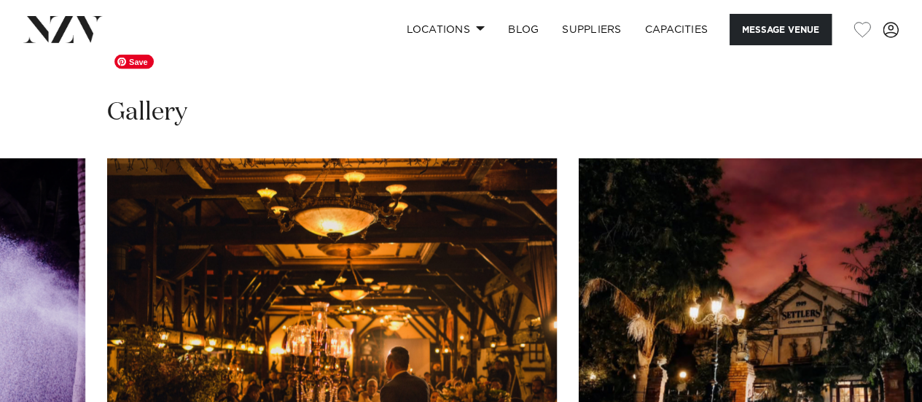
click at [290, 219] on img "26 / 30" at bounding box center [332, 323] width 450 height 330
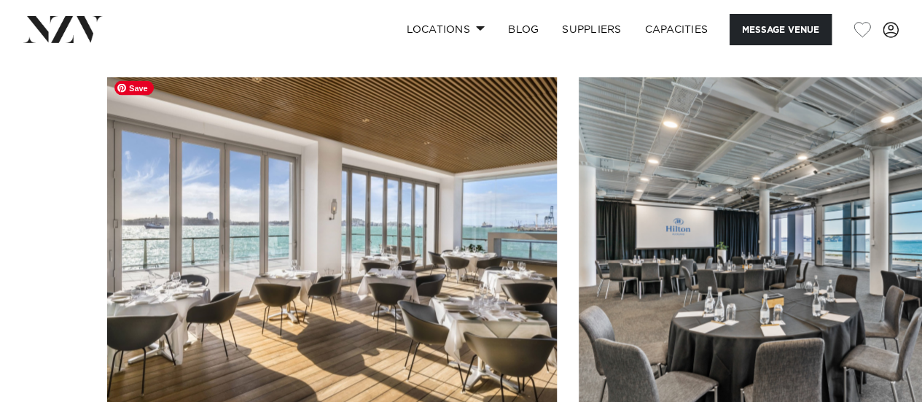
scroll to position [1448, 0]
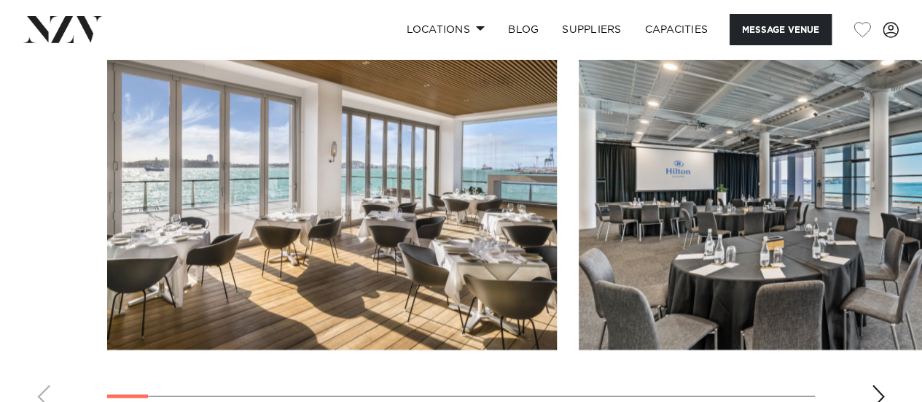
click at [875, 390] on div "Next slide" at bounding box center [878, 396] width 15 height 23
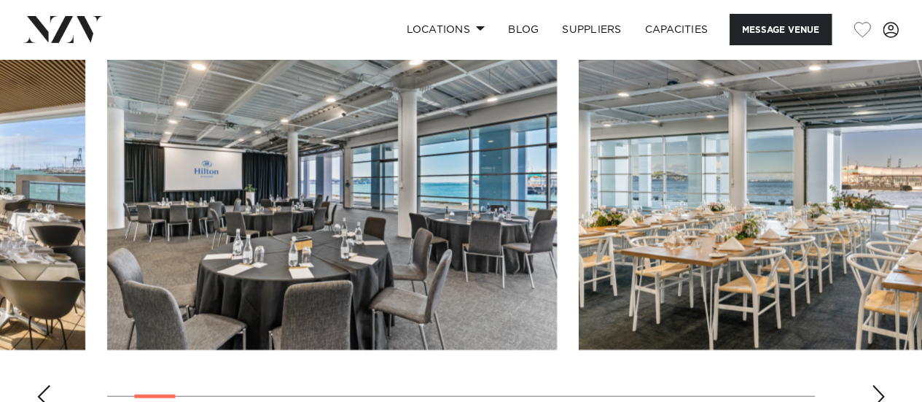
click at [875, 390] on div "Next slide" at bounding box center [878, 396] width 15 height 23
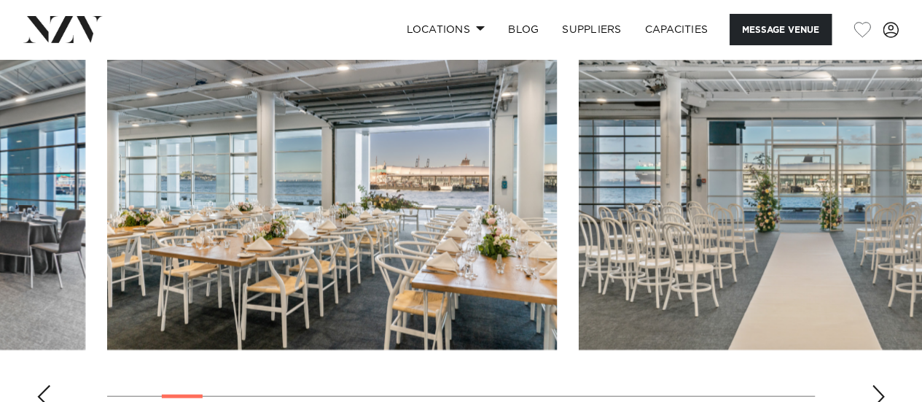
click at [875, 390] on div "Next slide" at bounding box center [878, 396] width 15 height 23
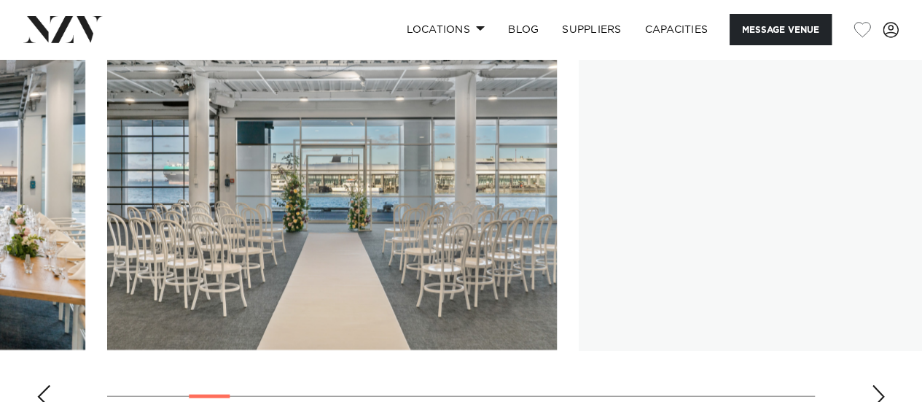
click at [875, 390] on div "Next slide" at bounding box center [878, 396] width 15 height 23
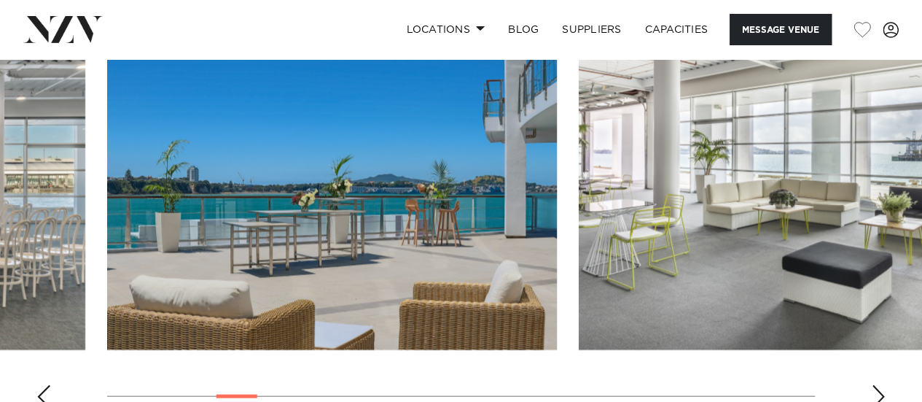
click at [875, 390] on div "Next slide" at bounding box center [878, 396] width 15 height 23
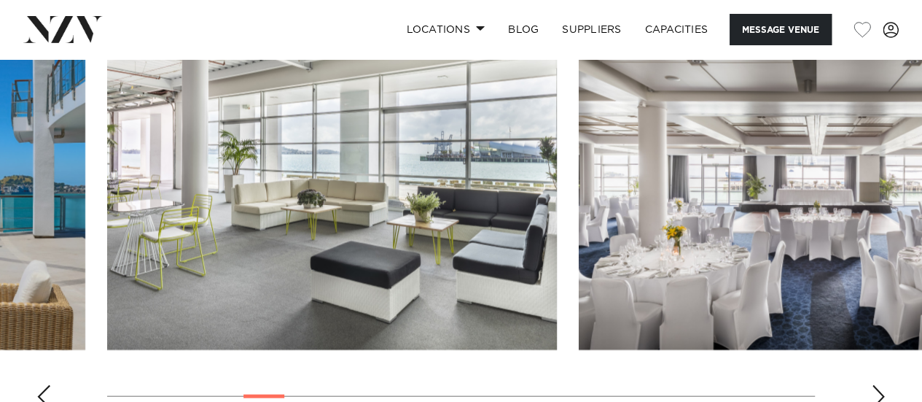
click at [875, 390] on div "Next slide" at bounding box center [878, 396] width 15 height 23
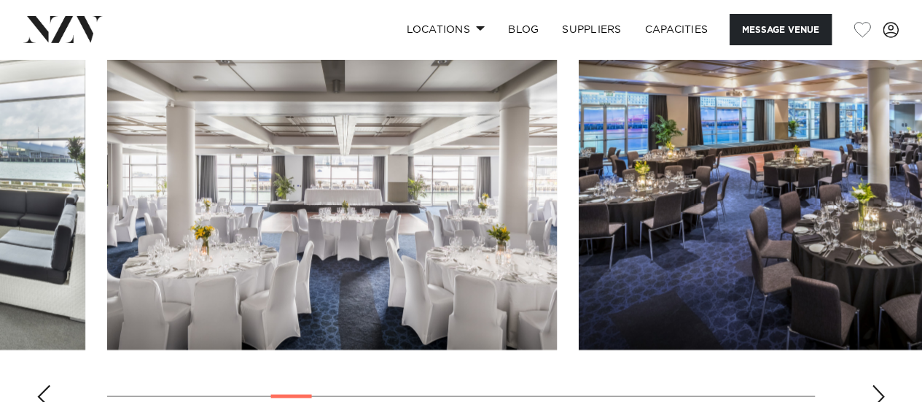
click at [875, 390] on div "Next slide" at bounding box center [878, 396] width 15 height 23
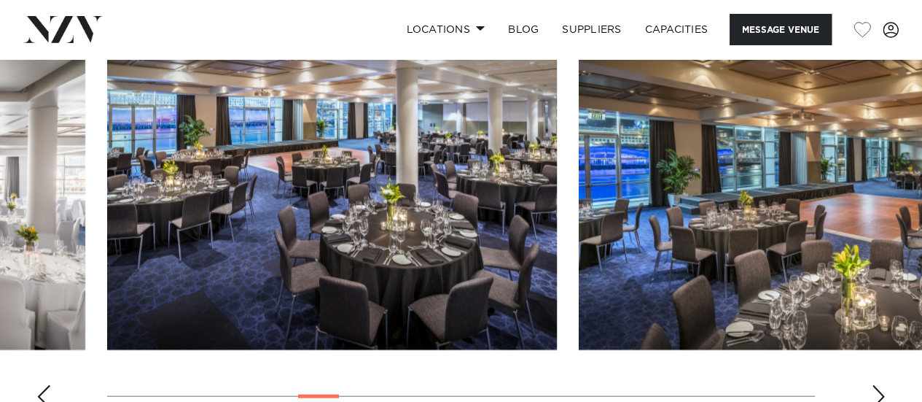
click at [875, 390] on div "Next slide" at bounding box center [878, 396] width 15 height 23
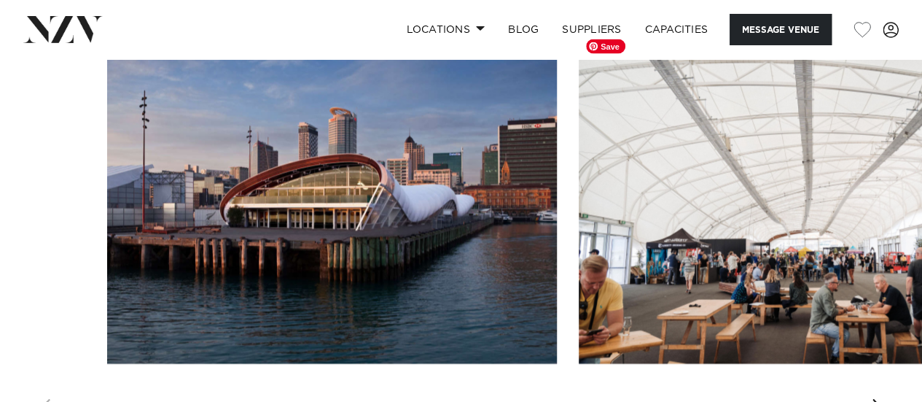
scroll to position [1406, 0]
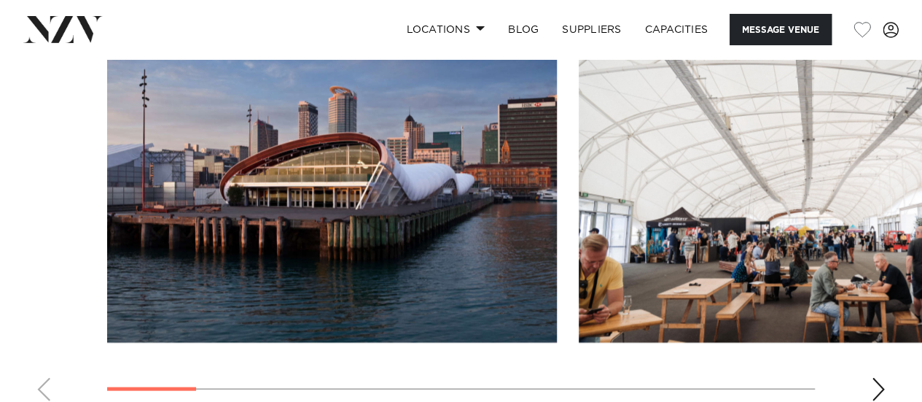
click at [872, 381] on div "Next slide" at bounding box center [878, 389] width 15 height 23
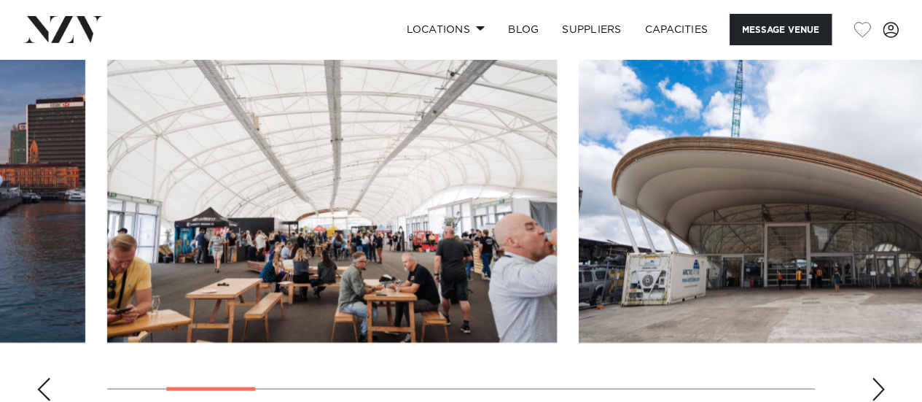
click at [872, 381] on div "Next slide" at bounding box center [878, 389] width 15 height 23
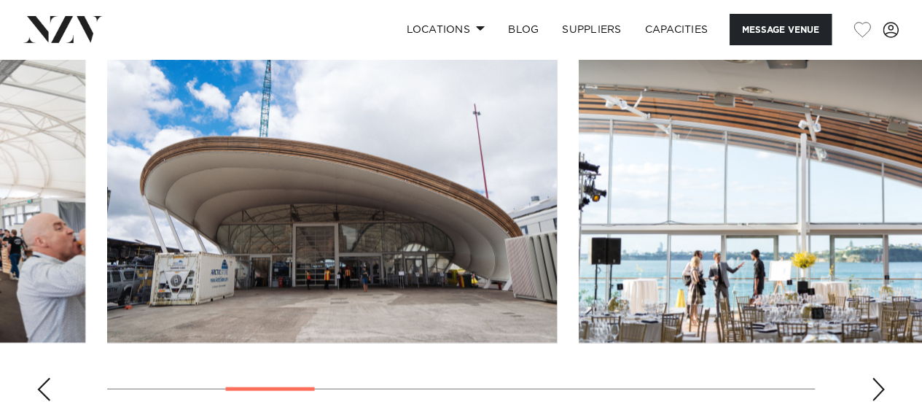
click at [872, 381] on div "Next slide" at bounding box center [878, 389] width 15 height 23
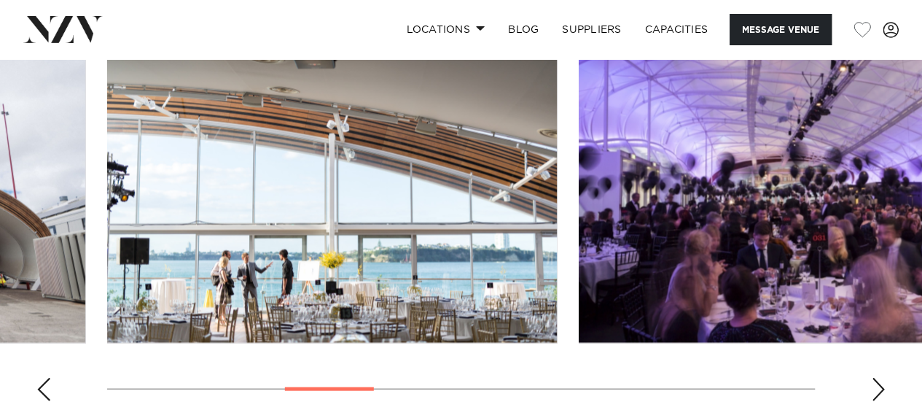
click at [872, 381] on div "Next slide" at bounding box center [878, 389] width 15 height 23
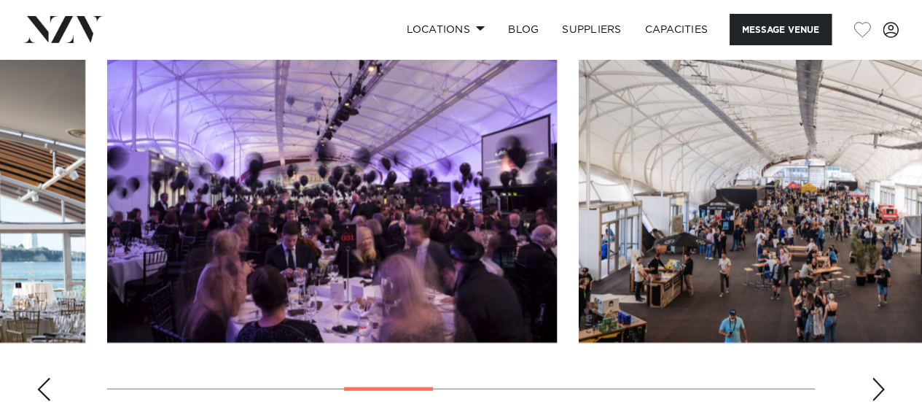
click at [872, 381] on div "Next slide" at bounding box center [878, 389] width 15 height 23
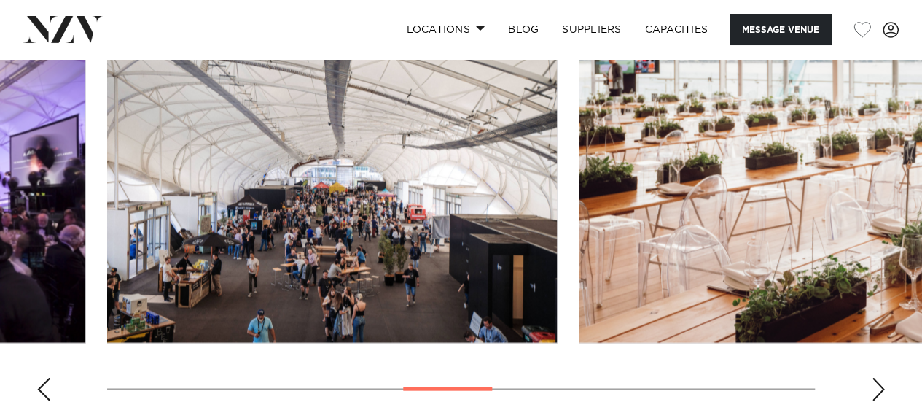
click at [872, 381] on div "Next slide" at bounding box center [878, 389] width 15 height 23
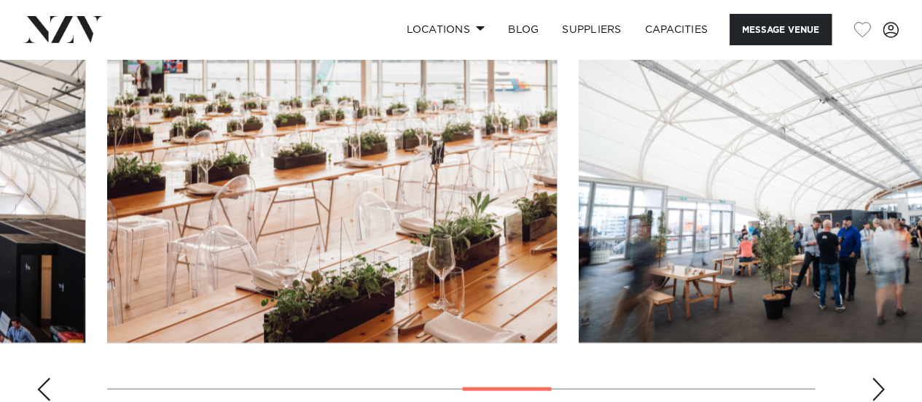
click at [872, 381] on div "Next slide" at bounding box center [878, 389] width 15 height 23
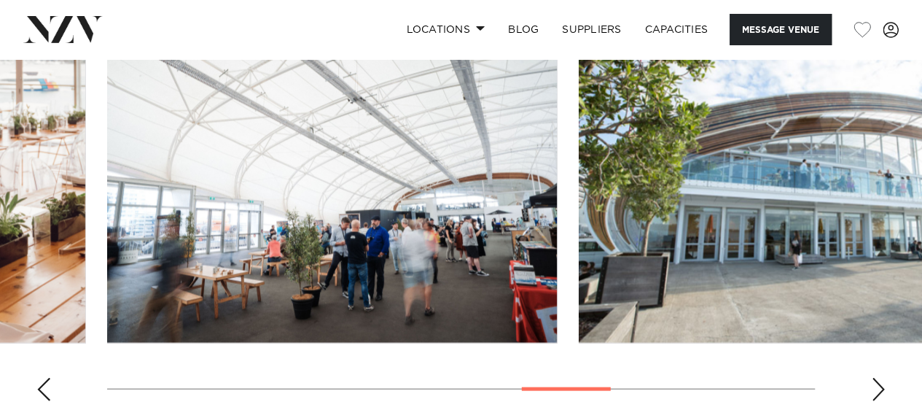
click at [872, 381] on div "Next slide" at bounding box center [878, 389] width 15 height 23
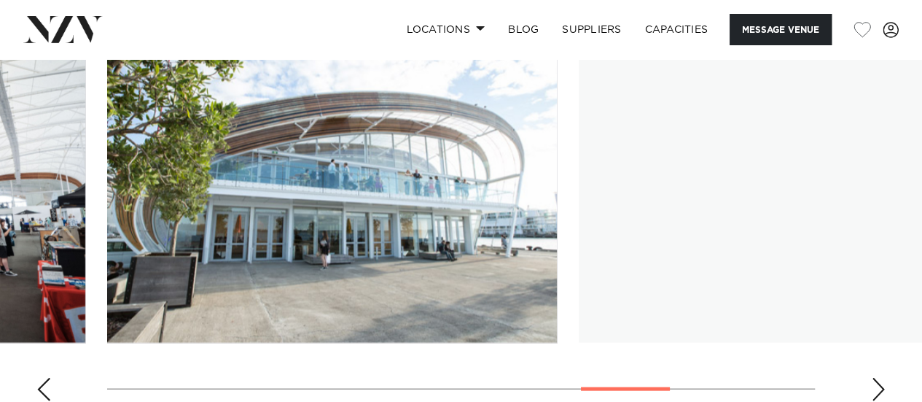
click at [872, 381] on div "Next slide" at bounding box center [878, 389] width 15 height 23
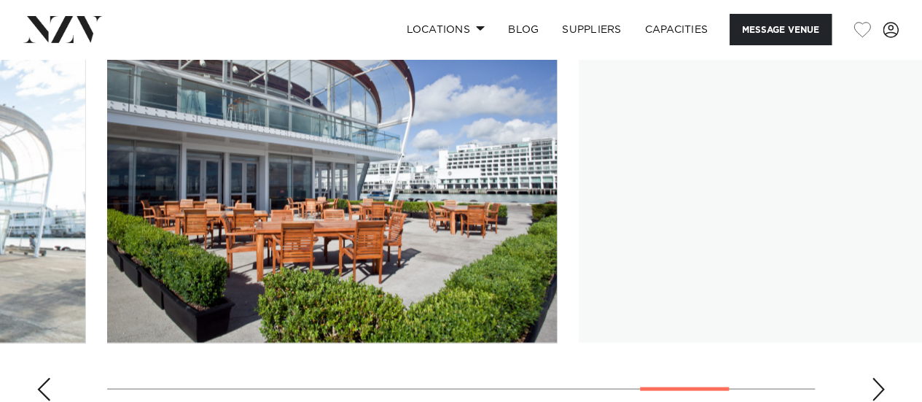
click at [872, 381] on div "Next slide" at bounding box center [878, 389] width 15 height 23
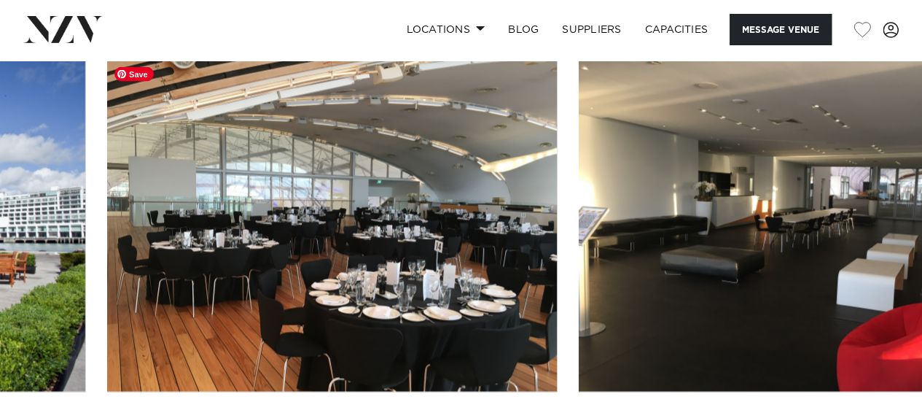
scroll to position [1356, 0]
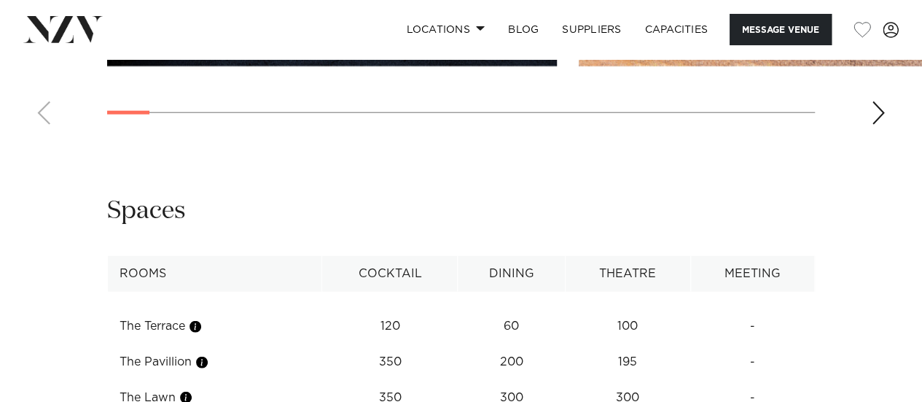
scroll to position [1807, 0]
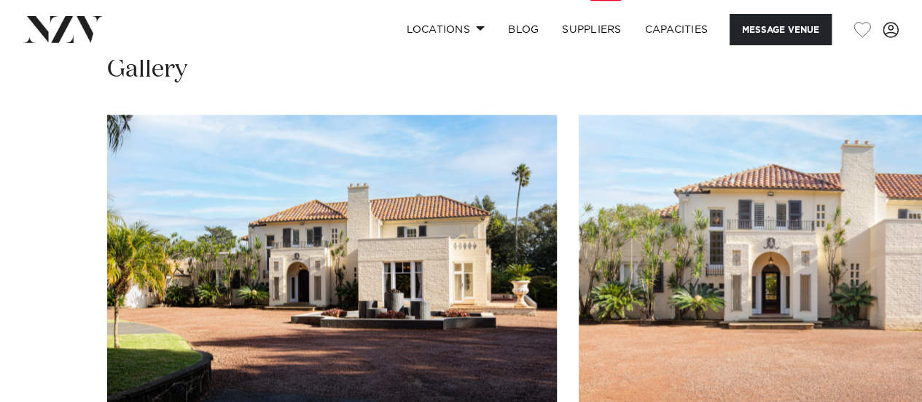
scroll to position [1428, 0]
click at [878, 363] on swiper-container at bounding box center [461, 314] width 922 height 400
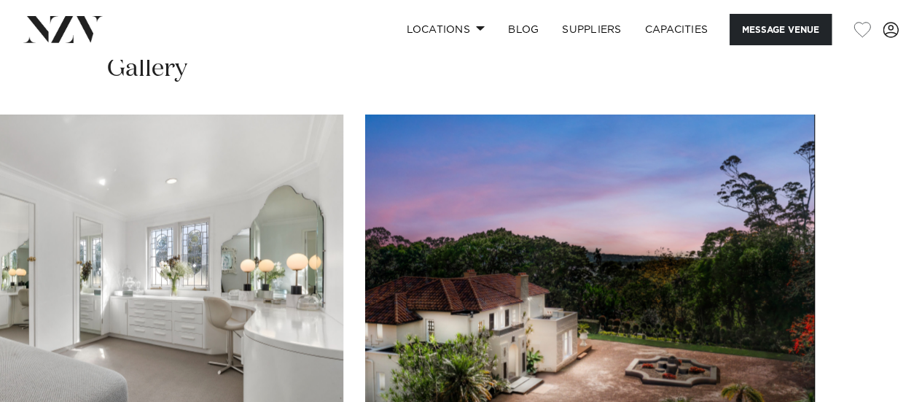
click at [878, 363] on swiper-container at bounding box center [461, 314] width 922 height 400
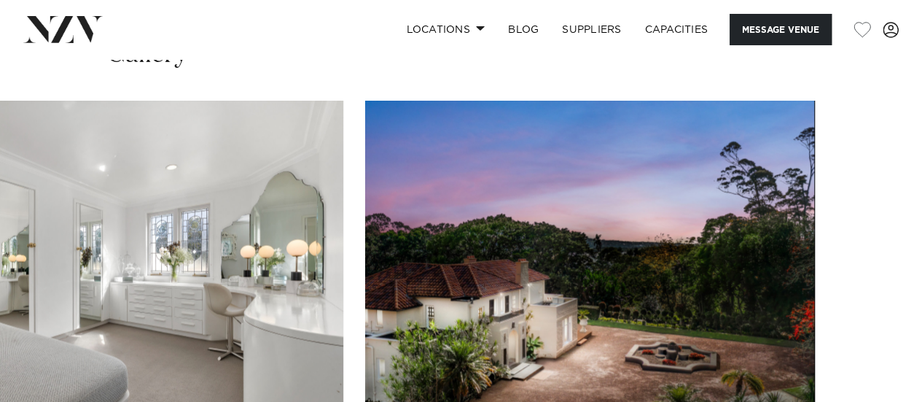
scroll to position [1444, 0]
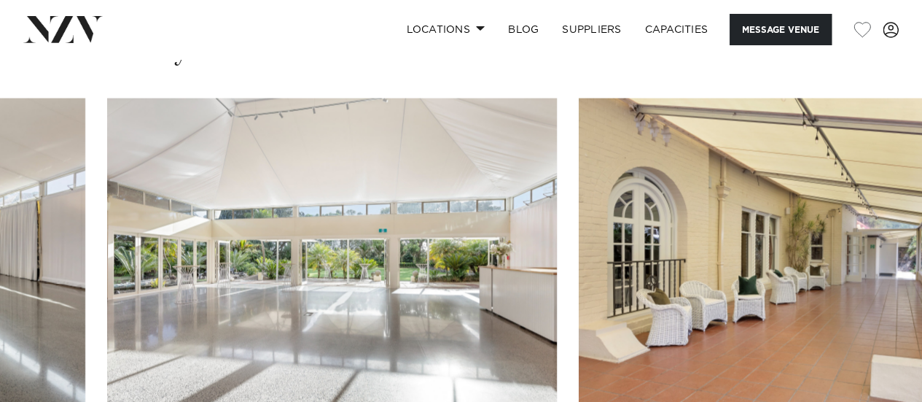
click at [266, 126] on img "16 / 25" at bounding box center [332, 263] width 450 height 330
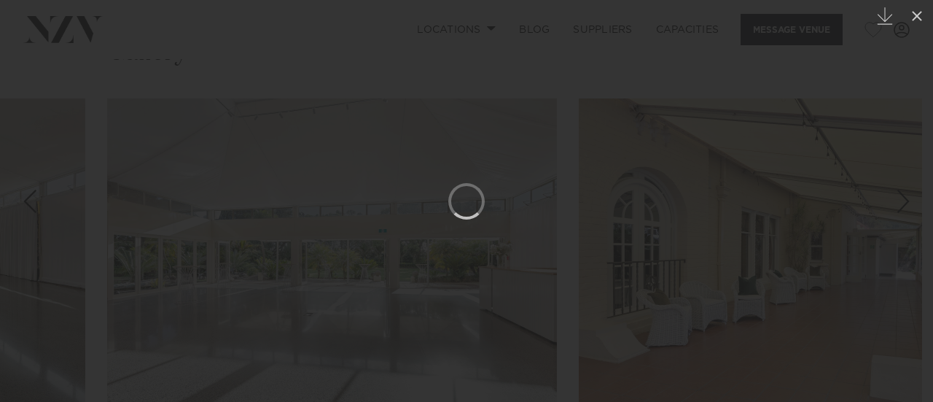
click at [266, 126] on div at bounding box center [466, 201] width 933 height 402
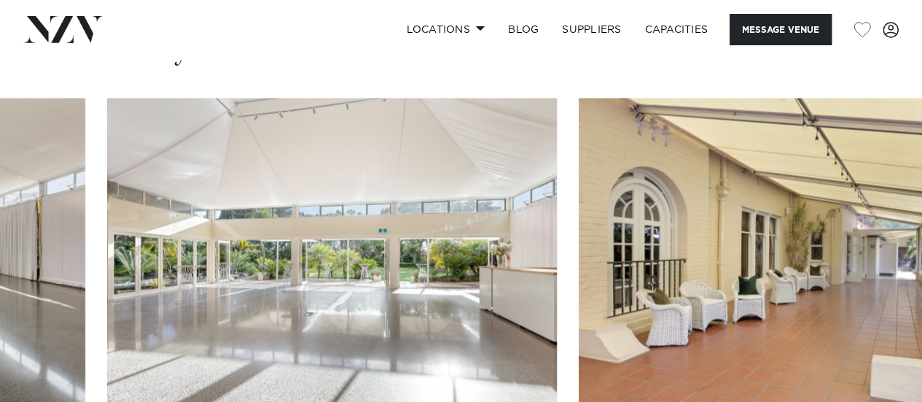
click at [266, 126] on img "16 / 25" at bounding box center [332, 263] width 450 height 330
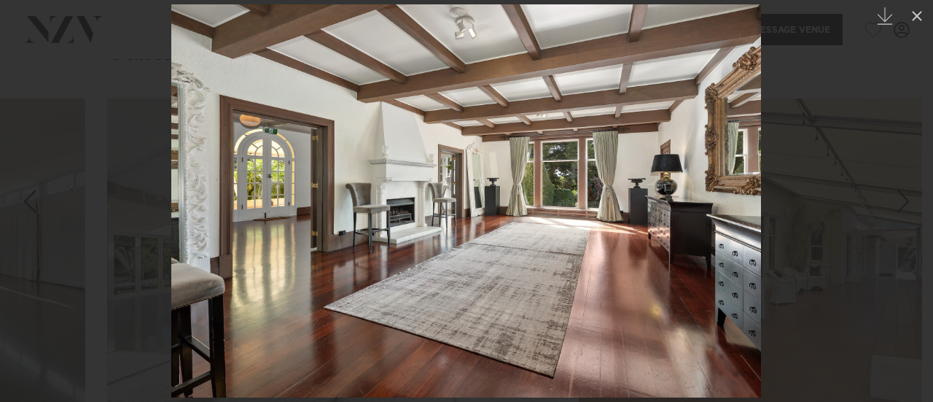
click at [109, 235] on div at bounding box center [466, 201] width 933 height 402
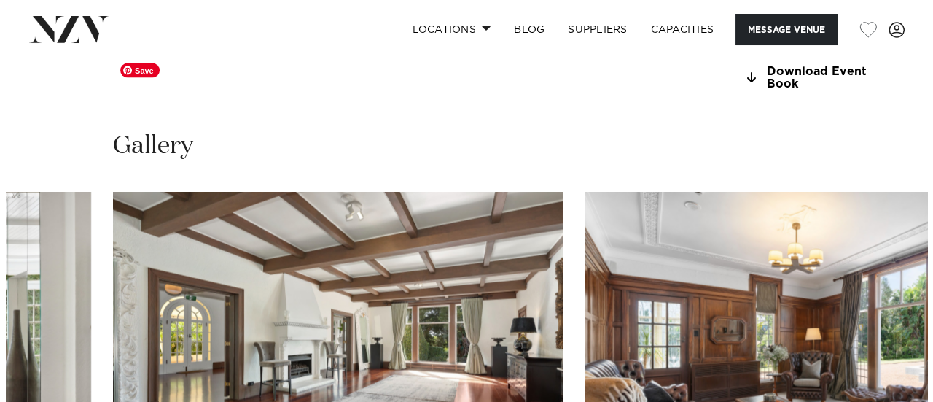
scroll to position [1350, 0]
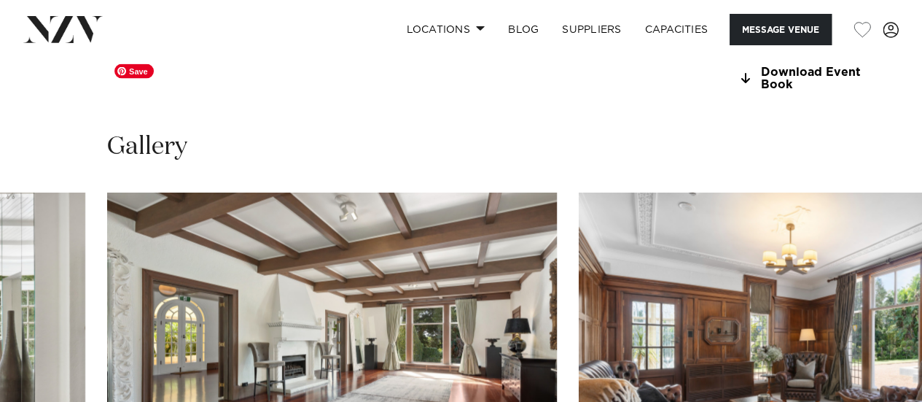
click at [249, 230] on img "19 / 25" at bounding box center [332, 357] width 450 height 330
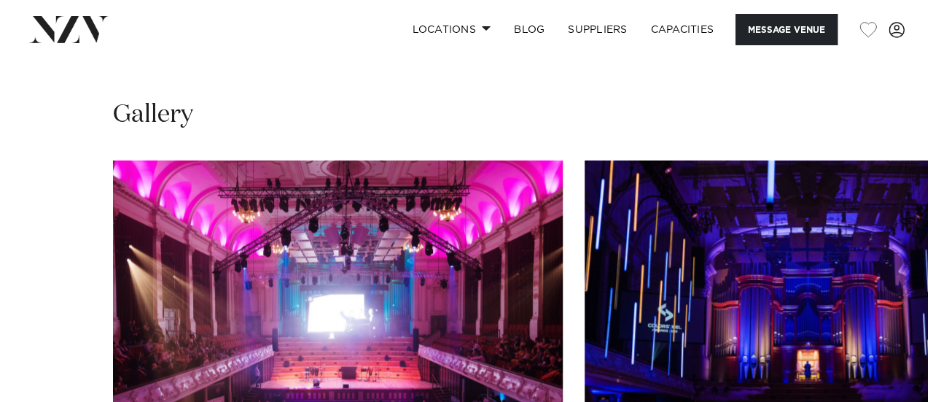
scroll to position [1307, 0]
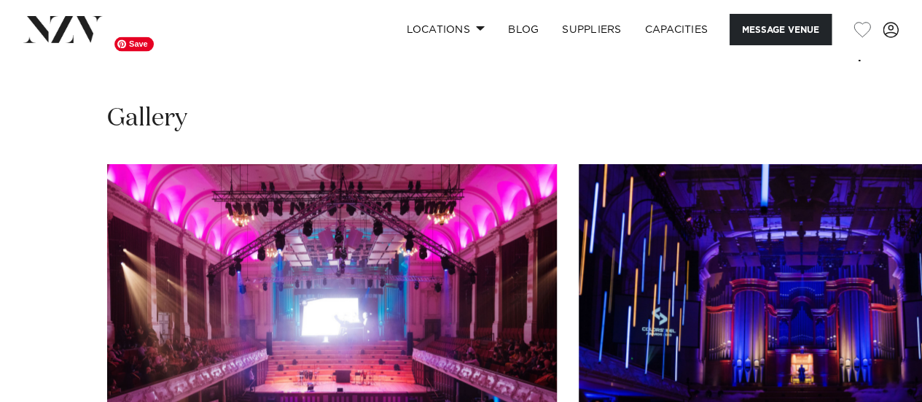
click at [358, 235] on img "1 / 23" at bounding box center [332, 328] width 450 height 330
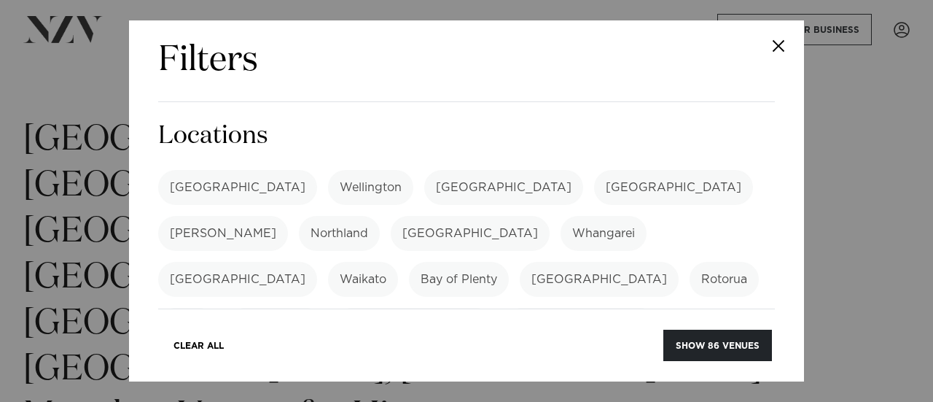
click at [317, 262] on label "[GEOGRAPHIC_DATA]" at bounding box center [237, 279] width 159 height 35
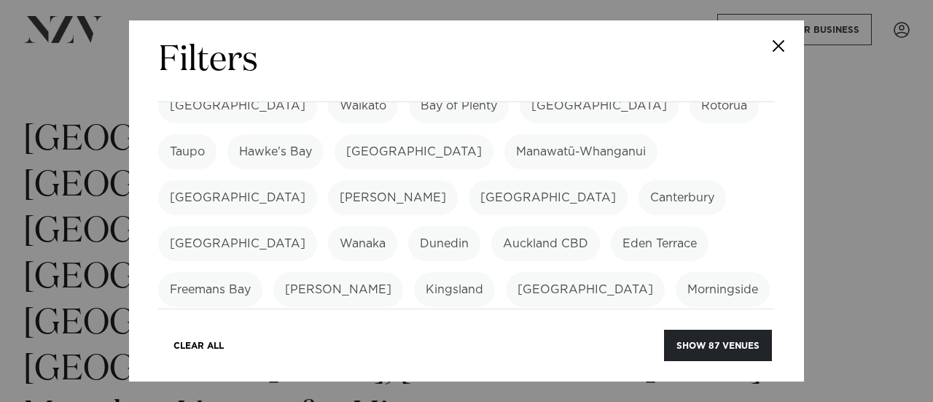
scroll to position [181, 0]
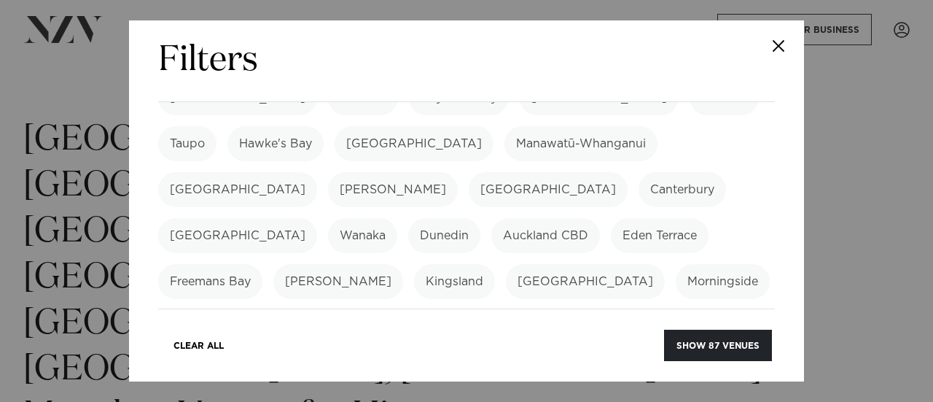
click at [491, 218] on label "Auckland CBD" at bounding box center [545, 235] width 109 height 35
click at [611, 218] on label "Eden Terrace" at bounding box center [660, 235] width 98 height 35
click at [262, 264] on label "Freemans Bay" at bounding box center [210, 281] width 104 height 35
click at [403, 264] on label "[PERSON_NAME]" at bounding box center [338, 281] width 130 height 35
click at [529, 310] on label "[PERSON_NAME]" at bounding box center [464, 327] width 130 height 35
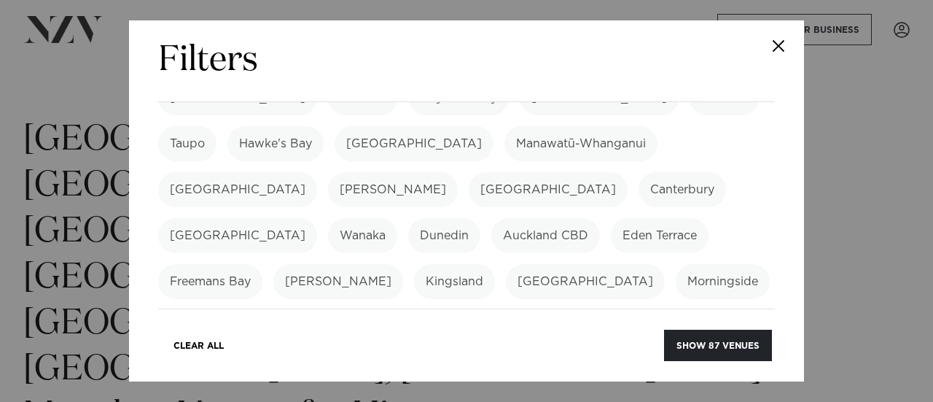
click at [388, 310] on label "Ōrākei" at bounding box center [358, 327] width 60 height 35
click at [317, 310] on label "[GEOGRAPHIC_DATA]" at bounding box center [237, 327] width 159 height 35
click at [676, 264] on label "Morningside" at bounding box center [723, 281] width 94 height 35
click at [506, 264] on label "[GEOGRAPHIC_DATA]" at bounding box center [585, 281] width 159 height 35
click at [414, 264] on label "Kingsland" at bounding box center [454, 281] width 81 height 35
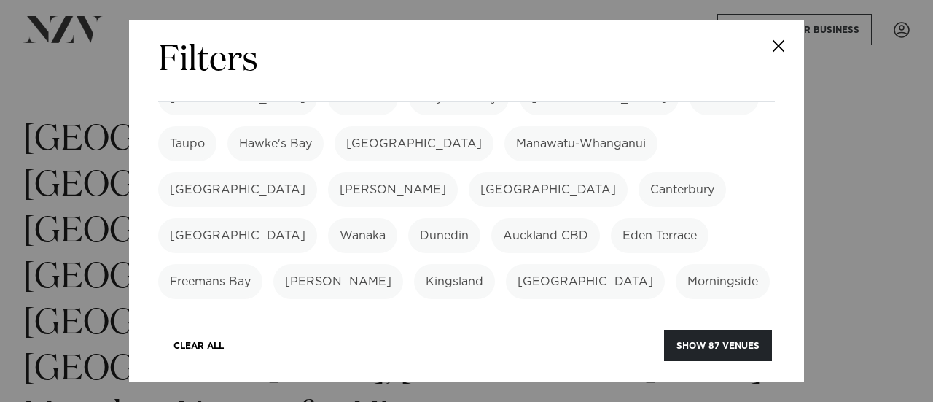
click at [540, 310] on label "Ponsonby" at bounding box center [580, 327] width 81 height 35
click at [632, 310] on label "Remuera" at bounding box center [669, 327] width 74 height 35
click at [317, 356] on label "[GEOGRAPHIC_DATA]" at bounding box center [237, 373] width 159 height 35
click at [426, 356] on label "Narrow Neck" at bounding box center [377, 373] width 98 height 35
click at [515, 356] on label "Takapuna" at bounding box center [476, 373] width 78 height 35
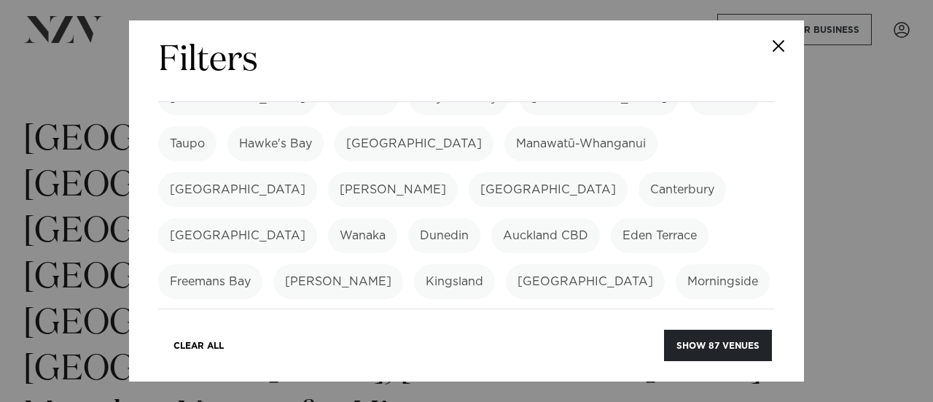
click at [606, 356] on label "Pukekohe" at bounding box center [565, 373] width 79 height 35
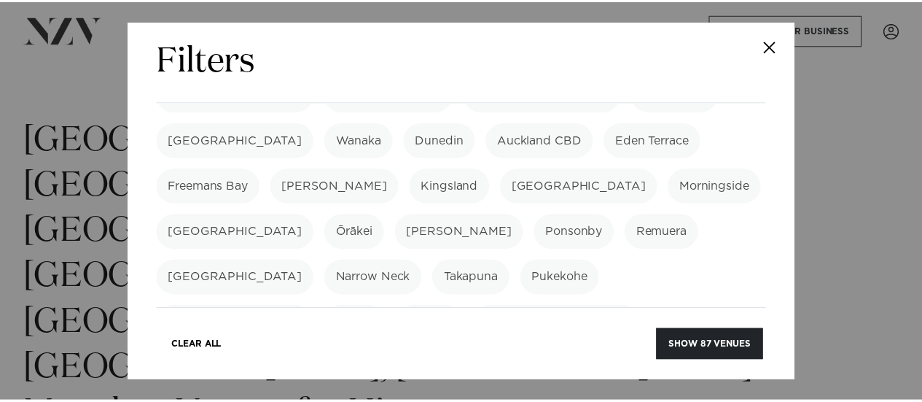
scroll to position [278, 0]
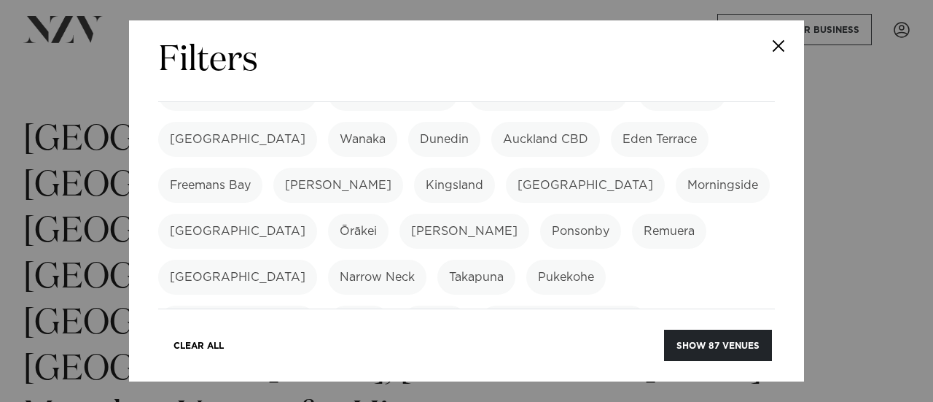
click at [178, 305] on label "[GEOGRAPHIC_DATA]" at bounding box center [237, 322] width 159 height 35
click at [328, 305] on label "Karaka" at bounding box center [359, 322] width 63 height 35
click at [402, 305] on label "Waiuku" at bounding box center [435, 322] width 66 height 35
click at [479, 305] on label "[DEMOGRAPHIC_DATA]" at bounding box center [563, 322] width 169 height 35
click at [288, 351] on label "[PERSON_NAME]" at bounding box center [223, 368] width 130 height 35
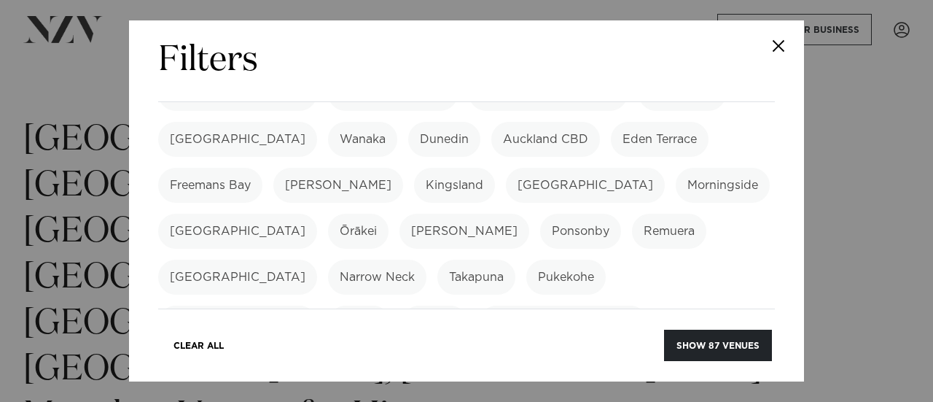
click at [415, 351] on label "Mahurangi West" at bounding box center [357, 368] width 117 height 35
click at [488, 351] on label "Orewa" at bounding box center [456, 368] width 61 height 35
click at [714, 352] on button "Show 87 venues" at bounding box center [718, 344] width 108 height 31
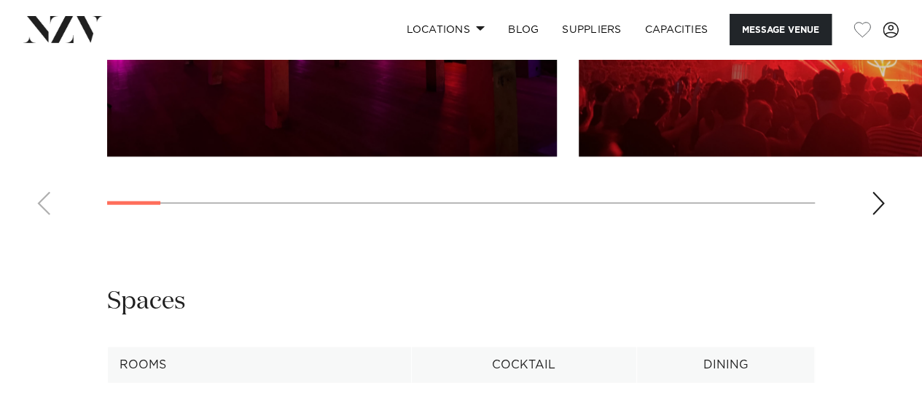
scroll to position [1810, 0]
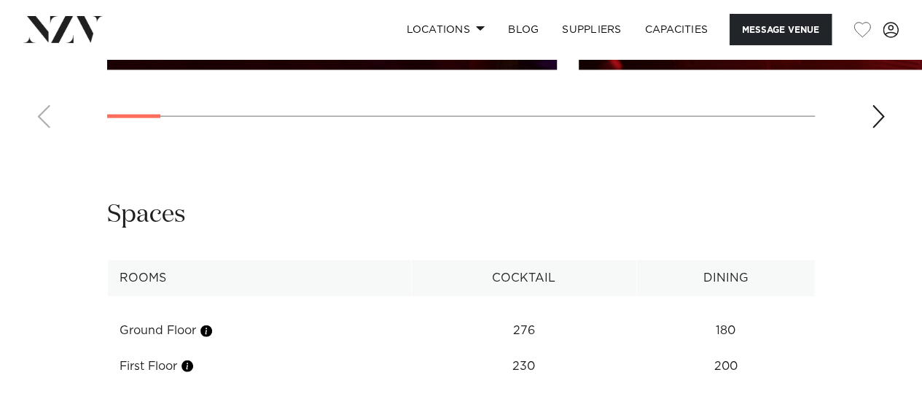
click at [83, 270] on div "**********" at bounding box center [461, 297] width 922 height 198
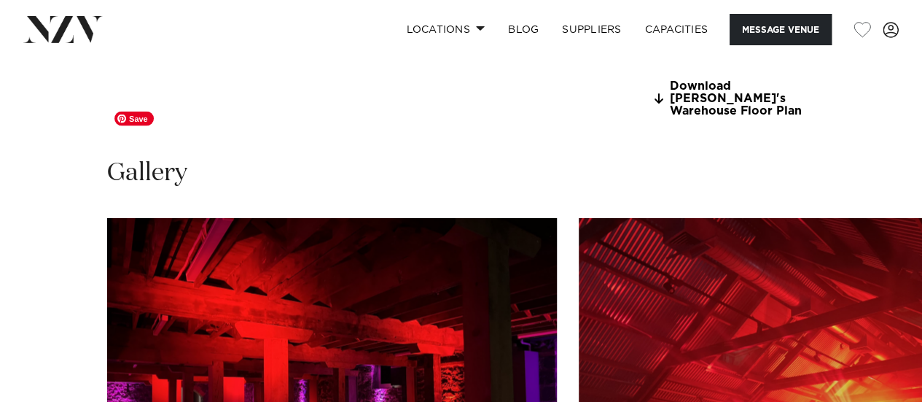
scroll to position [1335, 0]
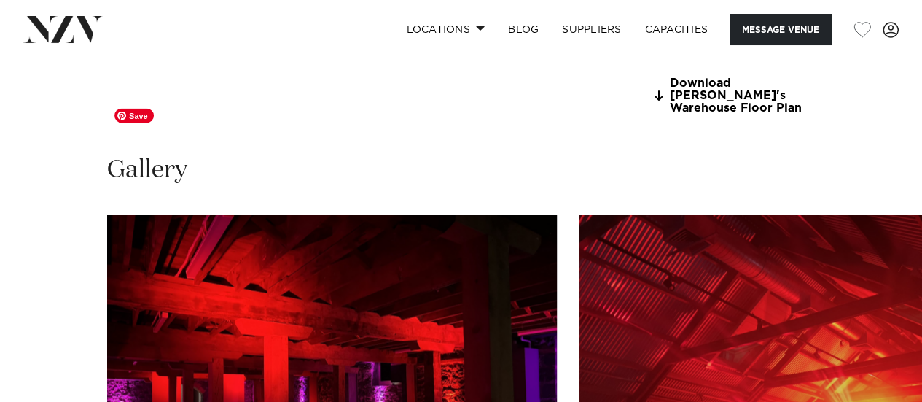
click at [285, 263] on img "1 / 20" at bounding box center [332, 379] width 450 height 330
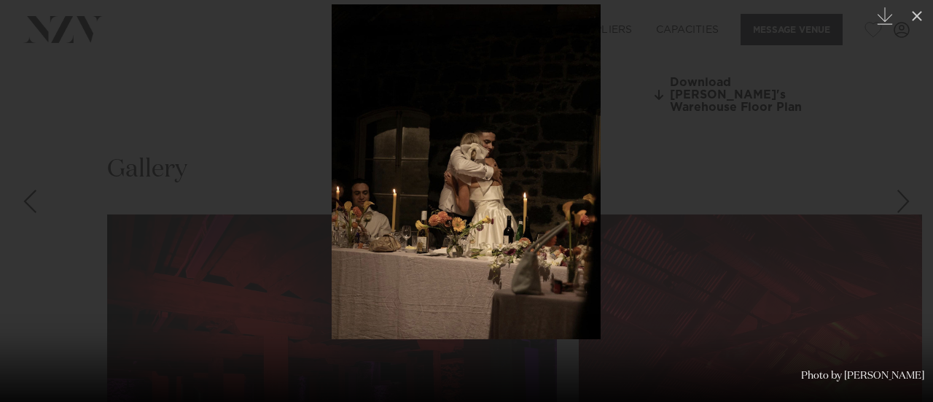
click at [255, 200] on div at bounding box center [466, 201] width 933 height 402
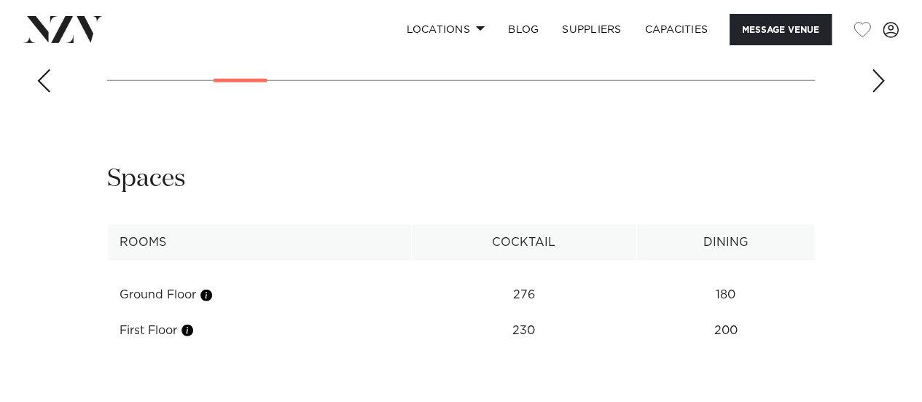
scroll to position [1846, 0]
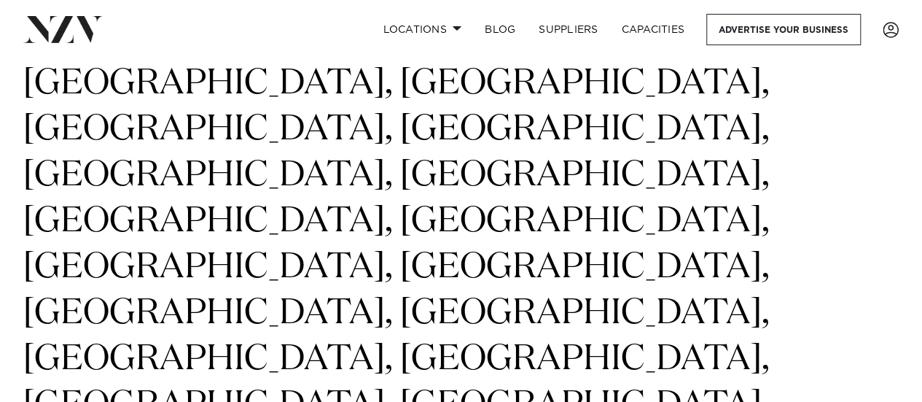
scroll to position [332, 0]
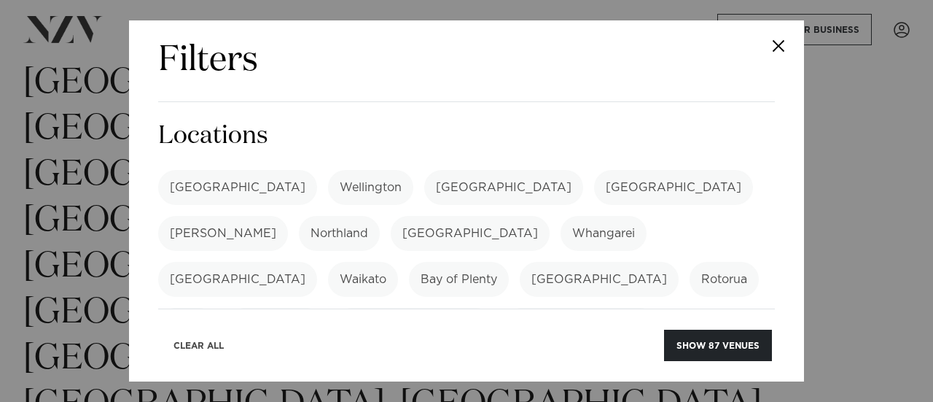
click at [198, 345] on button "Clear All" at bounding box center [198, 344] width 75 height 31
click at [317, 262] on label "[GEOGRAPHIC_DATA]" at bounding box center [237, 279] width 159 height 35
click at [710, 344] on button "Show 4 venues" at bounding box center [720, 344] width 103 height 31
